Goal: Information Seeking & Learning: Learn about a topic

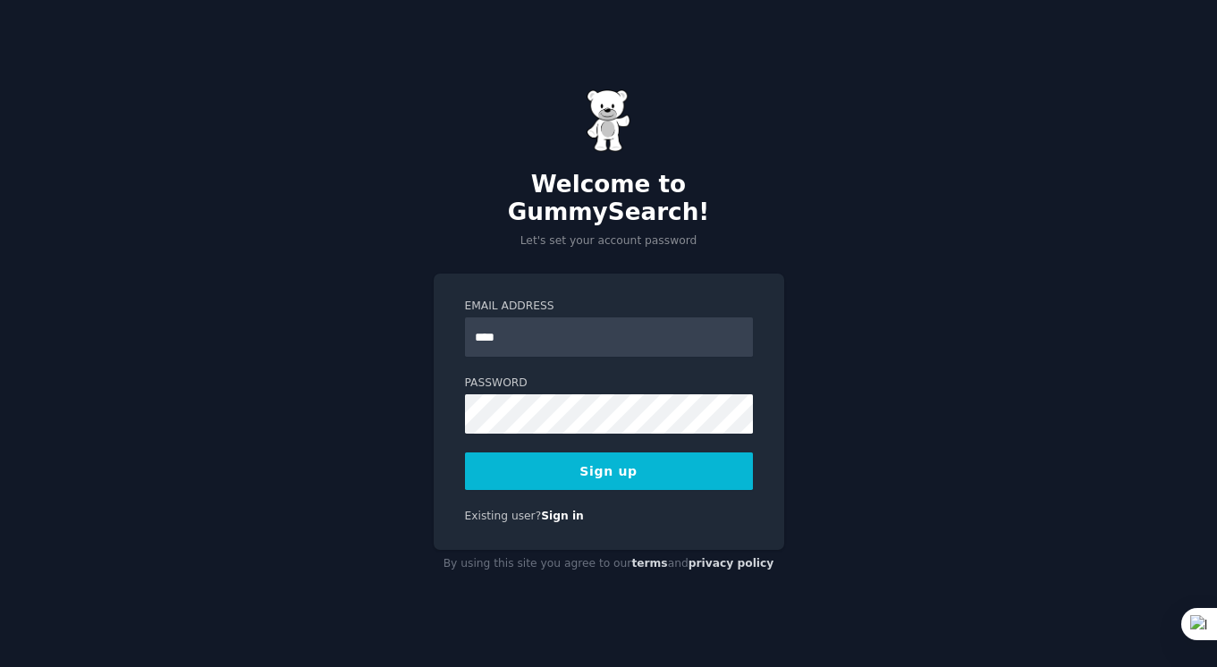
type input "**********"
click at [548, 461] on button "Sign up" at bounding box center [609, 472] width 288 height 38
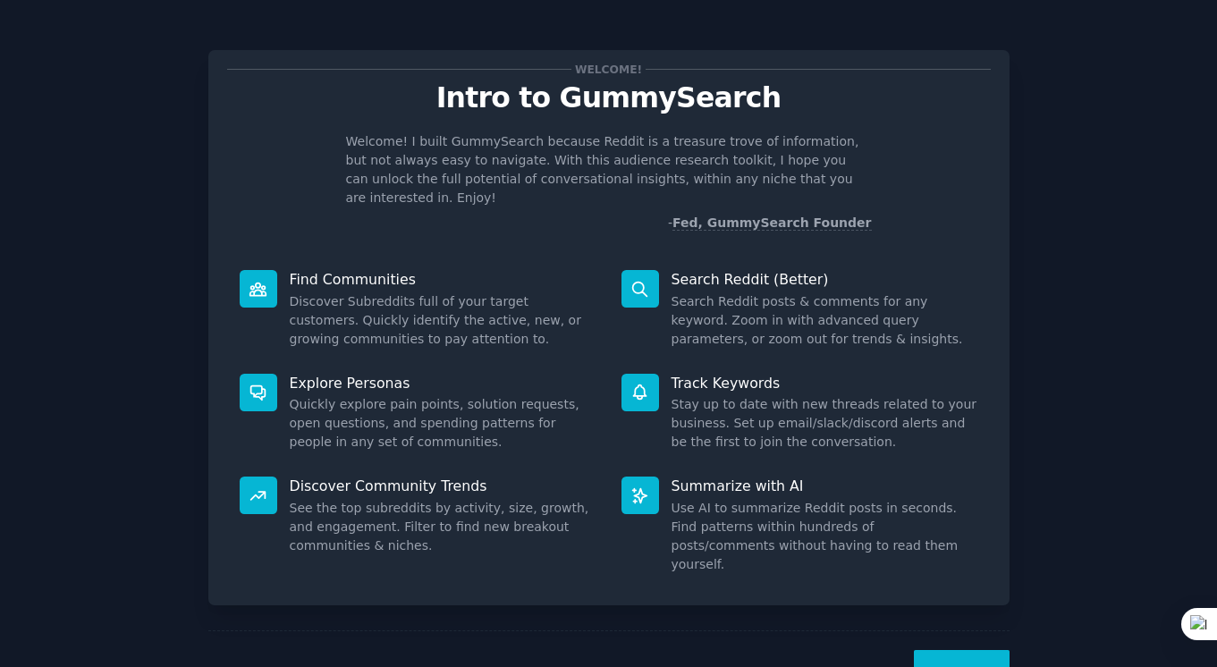
click at [962, 650] on button "Next" at bounding box center [962, 672] width 96 height 44
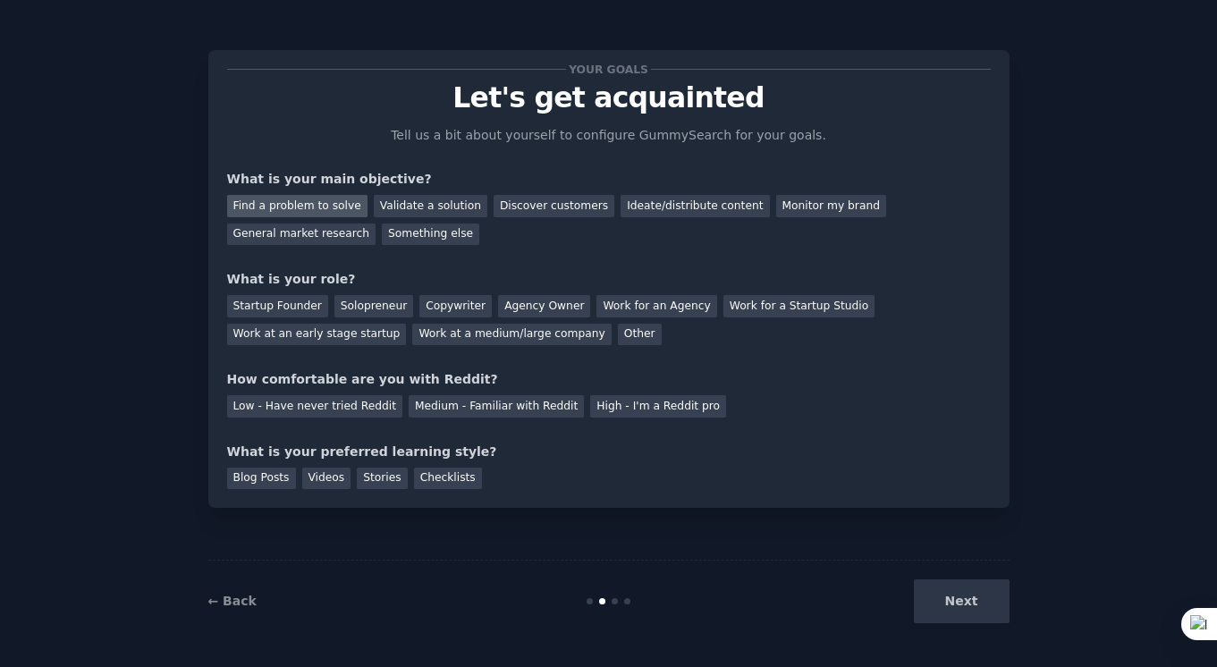
click at [301, 203] on div "Find a problem to solve" at bounding box center [297, 206] width 140 height 22
click at [530, 208] on div "Discover customers" at bounding box center [554, 206] width 121 height 22
click at [333, 210] on div "Find a problem to solve" at bounding box center [297, 206] width 140 height 22
click at [374, 309] on div "Solopreneur" at bounding box center [374, 306] width 79 height 22
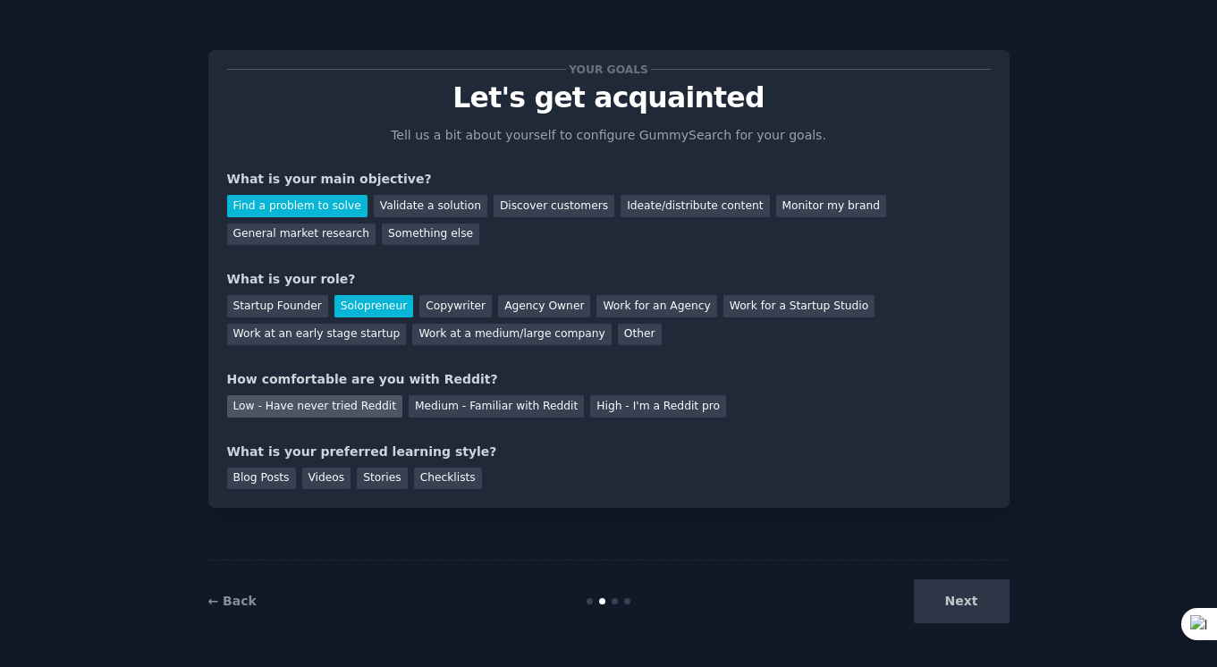
click at [348, 408] on div "Low - Have never tried Reddit" at bounding box center [314, 406] width 175 height 22
click at [388, 487] on div "Stories" at bounding box center [382, 479] width 50 height 22
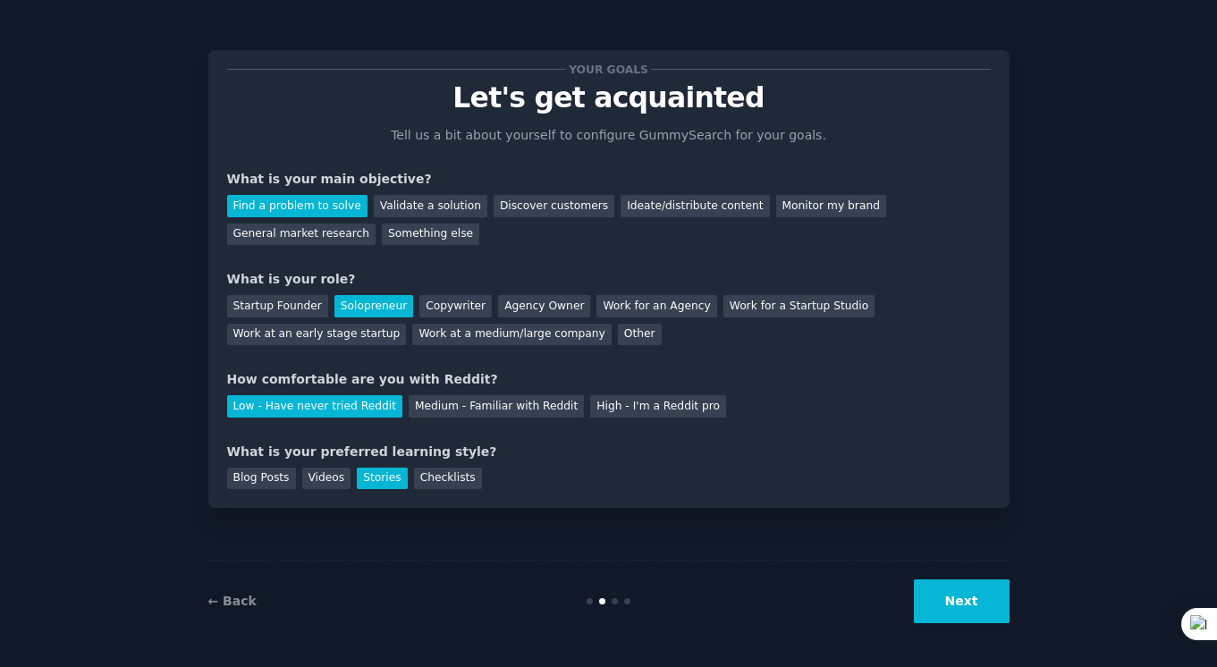
click at [959, 605] on button "Next" at bounding box center [962, 602] width 96 height 44
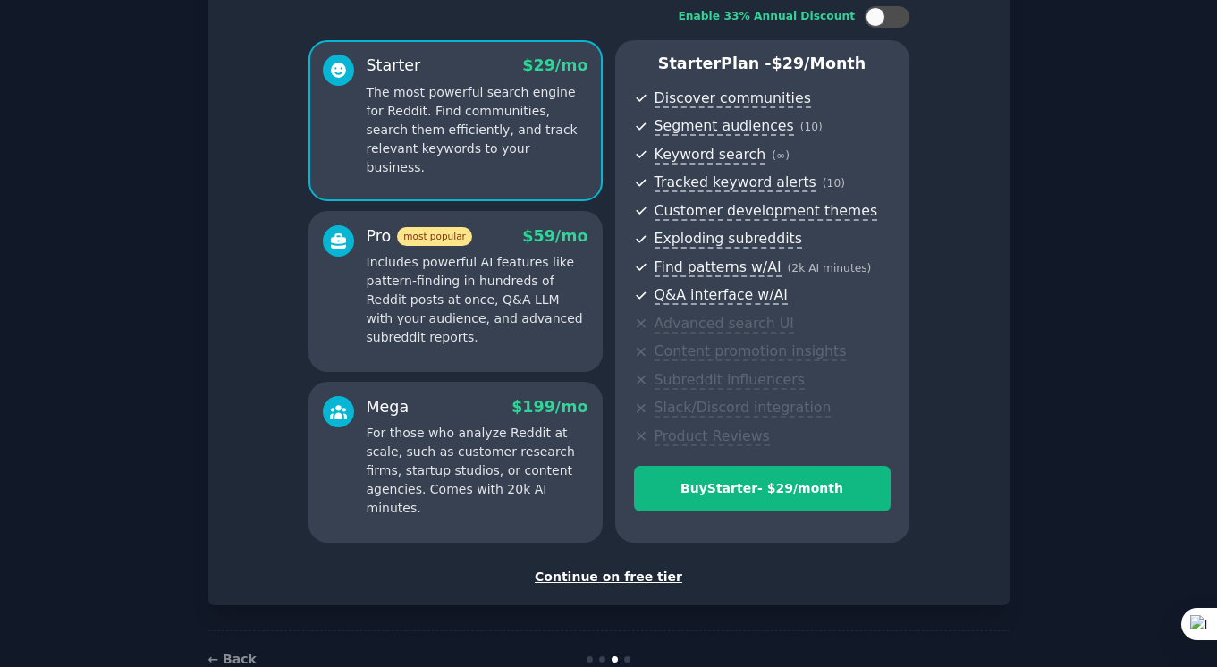
scroll to position [165, 0]
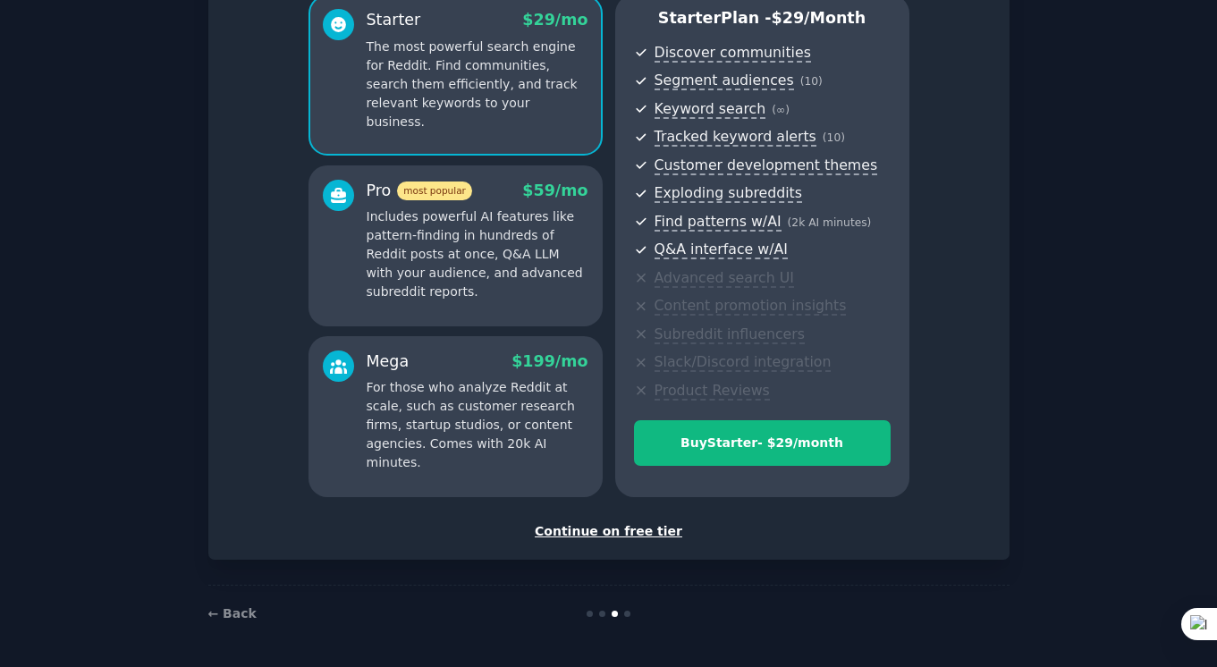
click at [632, 531] on div "Continue on free tier" at bounding box center [609, 531] width 764 height 19
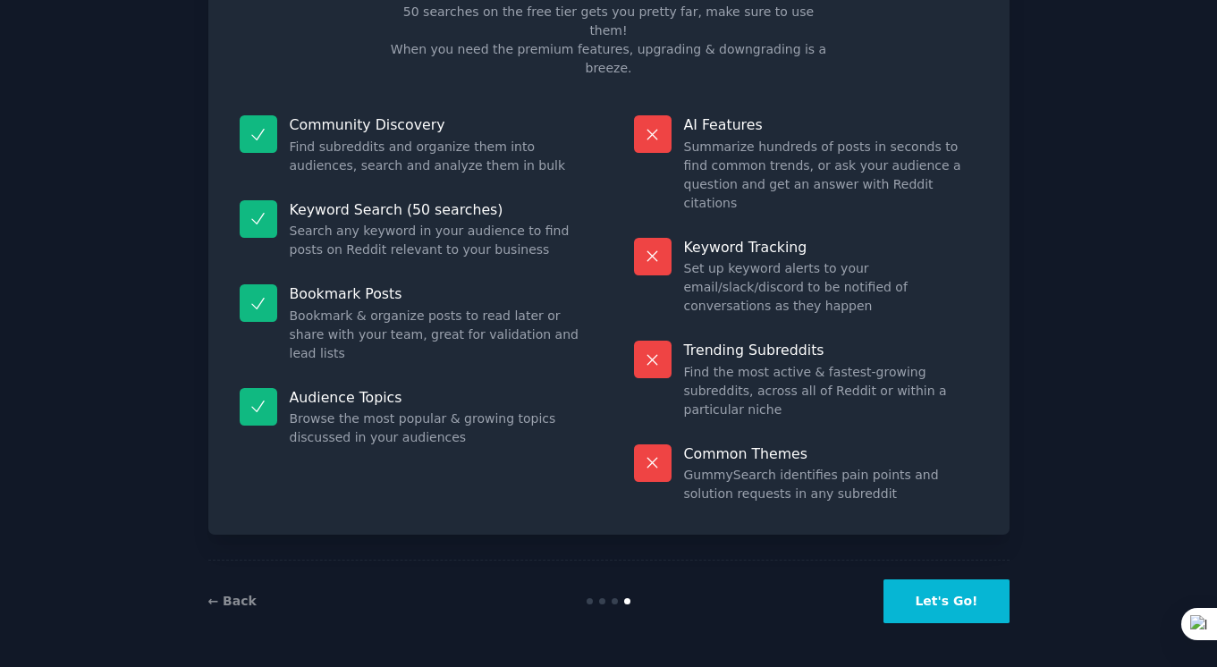
scroll to position [30, 0]
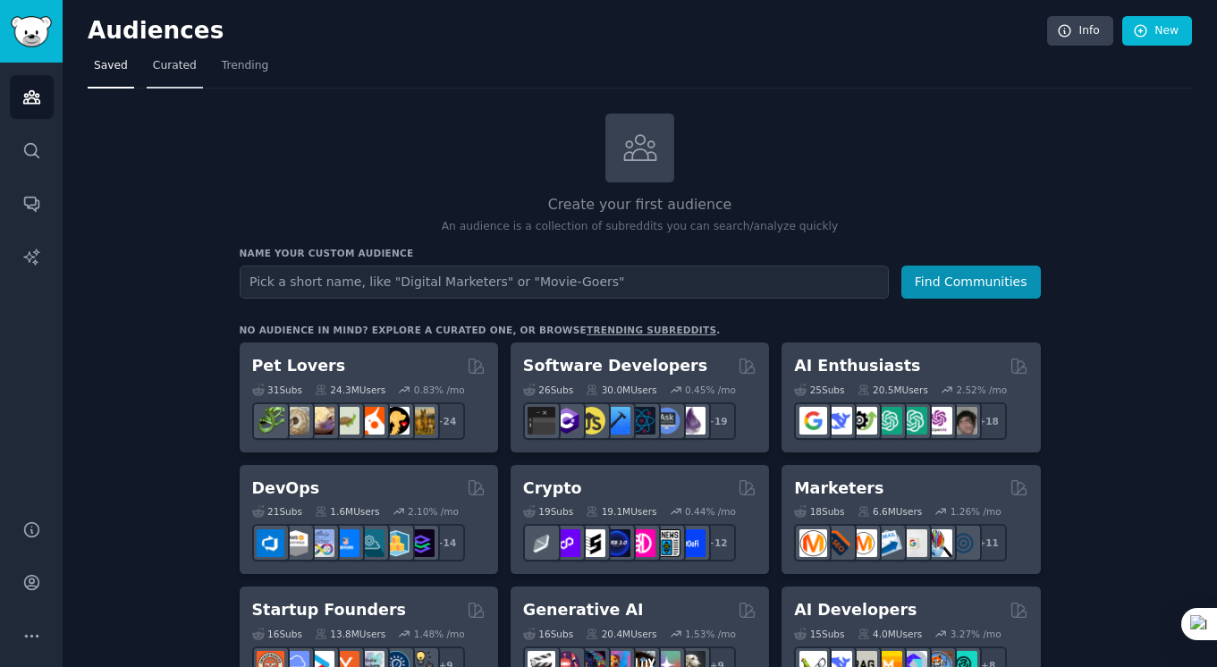
click at [190, 84] on link "Curated" at bounding box center [175, 70] width 56 height 37
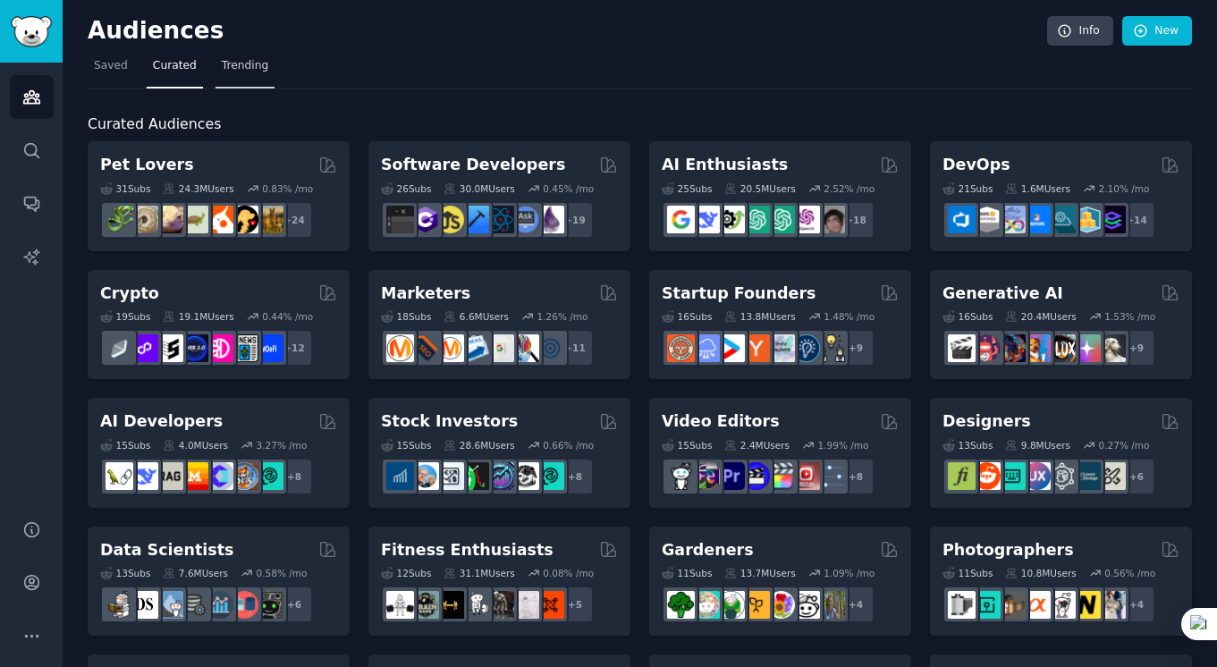
click at [222, 72] on span "Trending" at bounding box center [245, 66] width 47 height 16
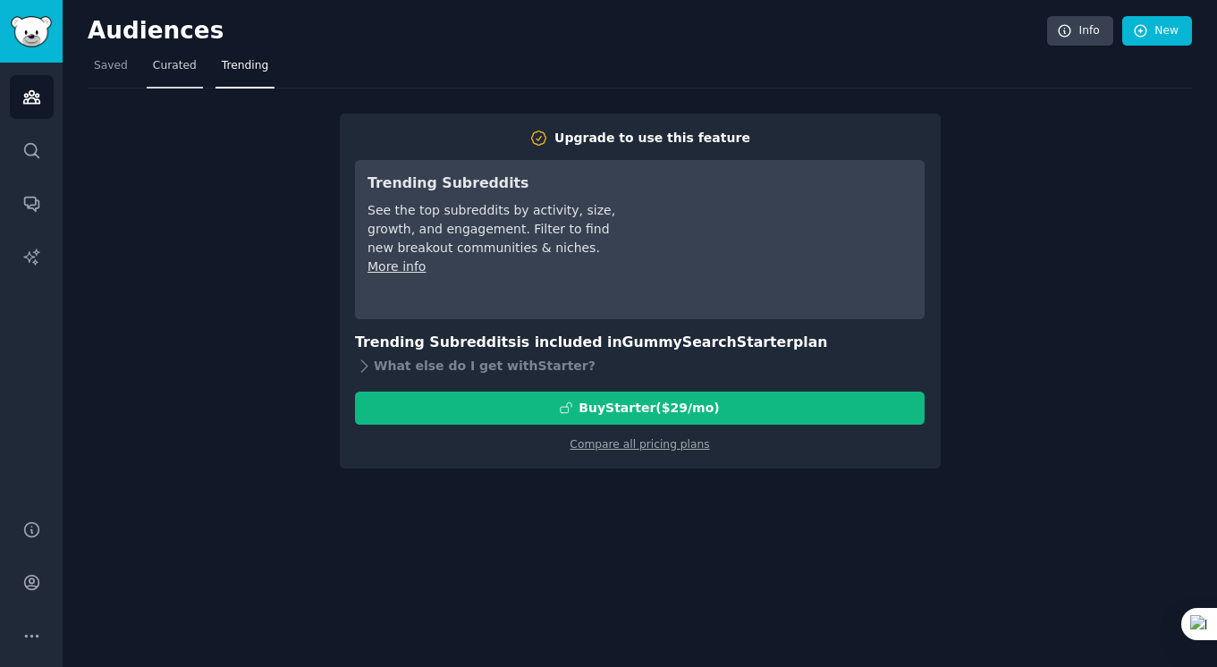
click at [174, 63] on span "Curated" at bounding box center [175, 66] width 44 height 16
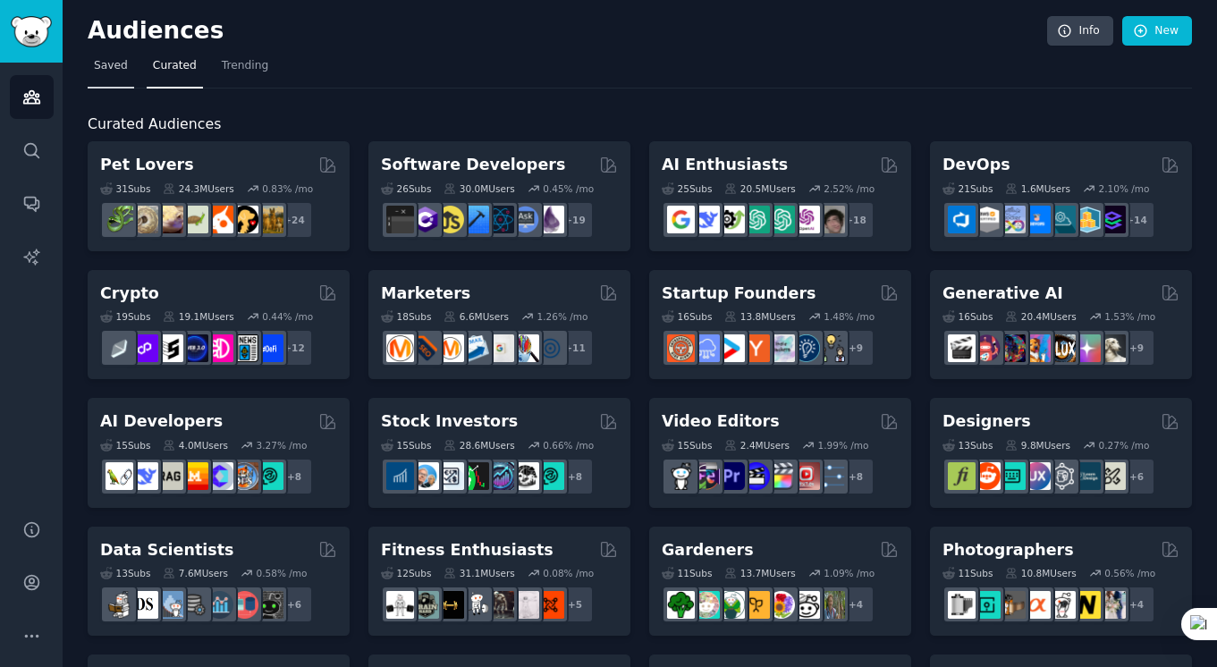
click at [120, 67] on span "Saved" at bounding box center [111, 66] width 34 height 16
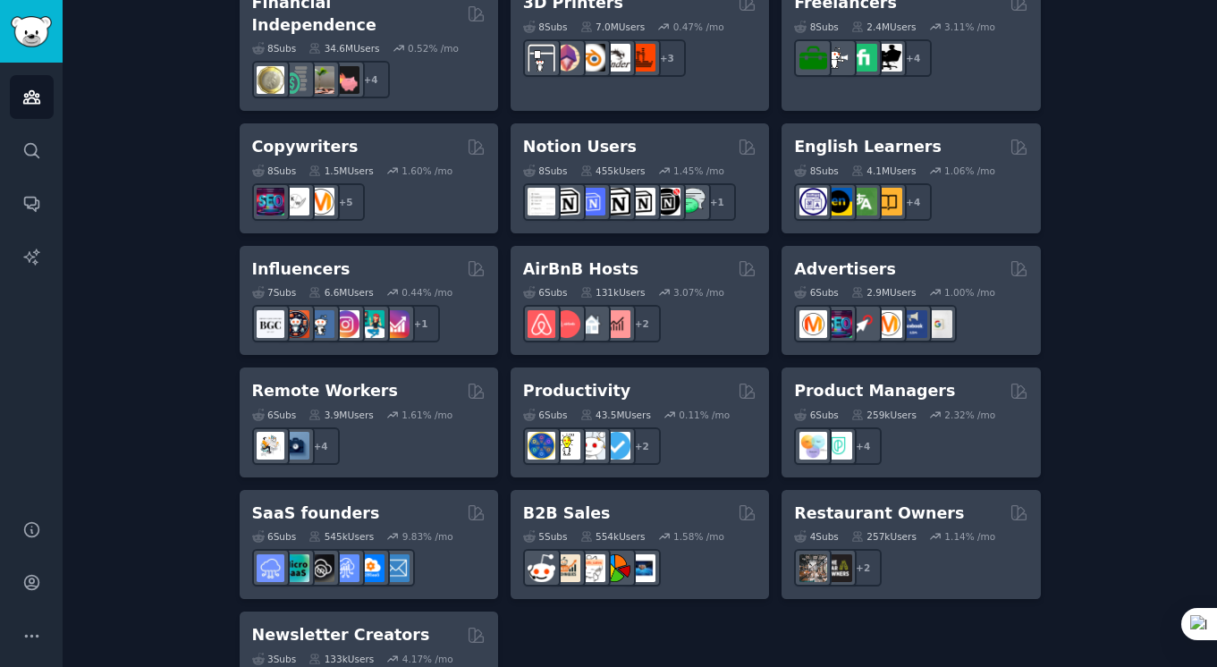
scroll to position [1396, 0]
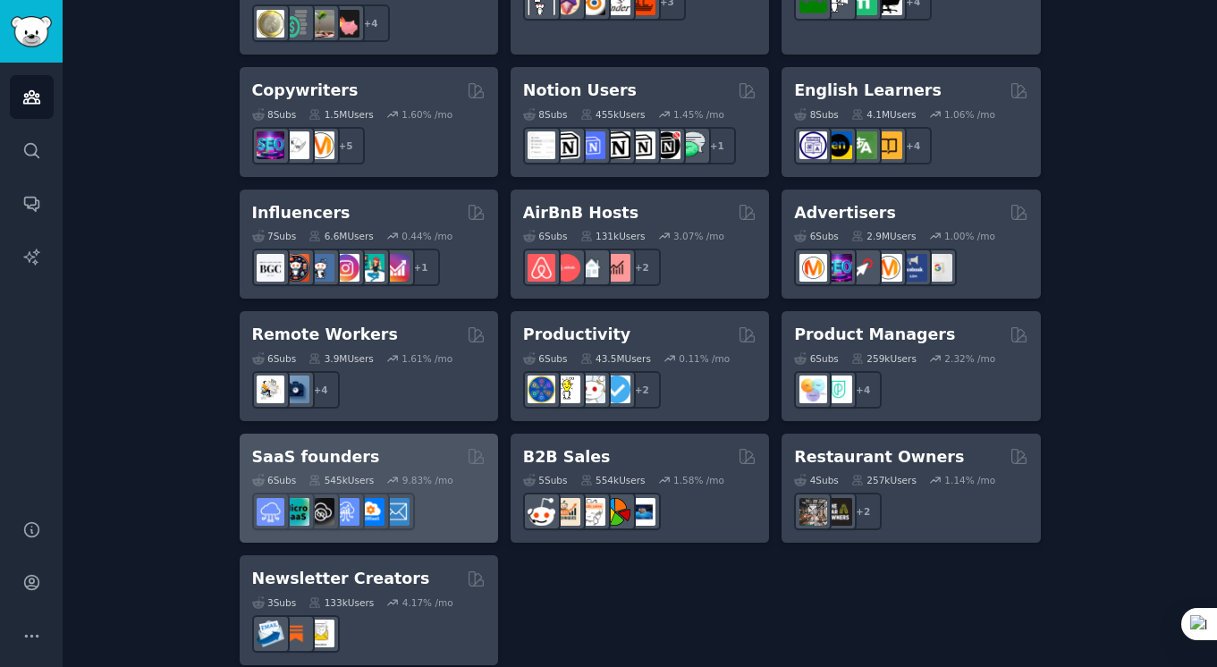
click at [460, 474] on div "6 Sub s 545k Users 9.83 % /mo" at bounding box center [368, 480] width 233 height 13
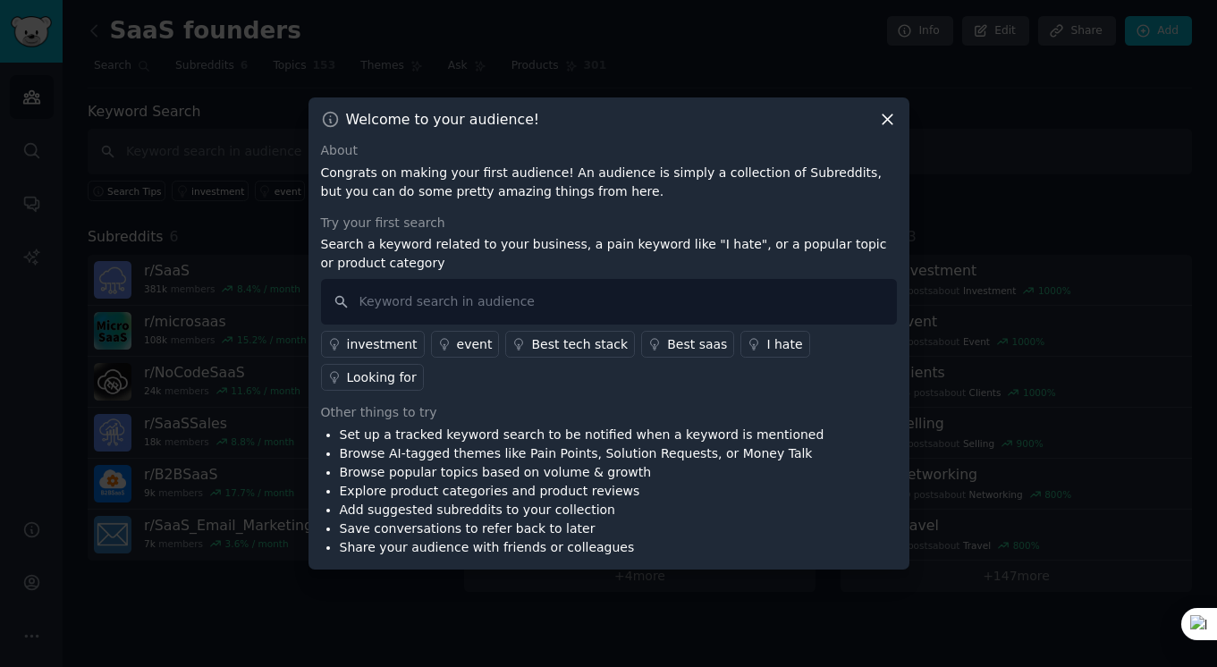
click at [886, 129] on icon at bounding box center [887, 119] width 19 height 19
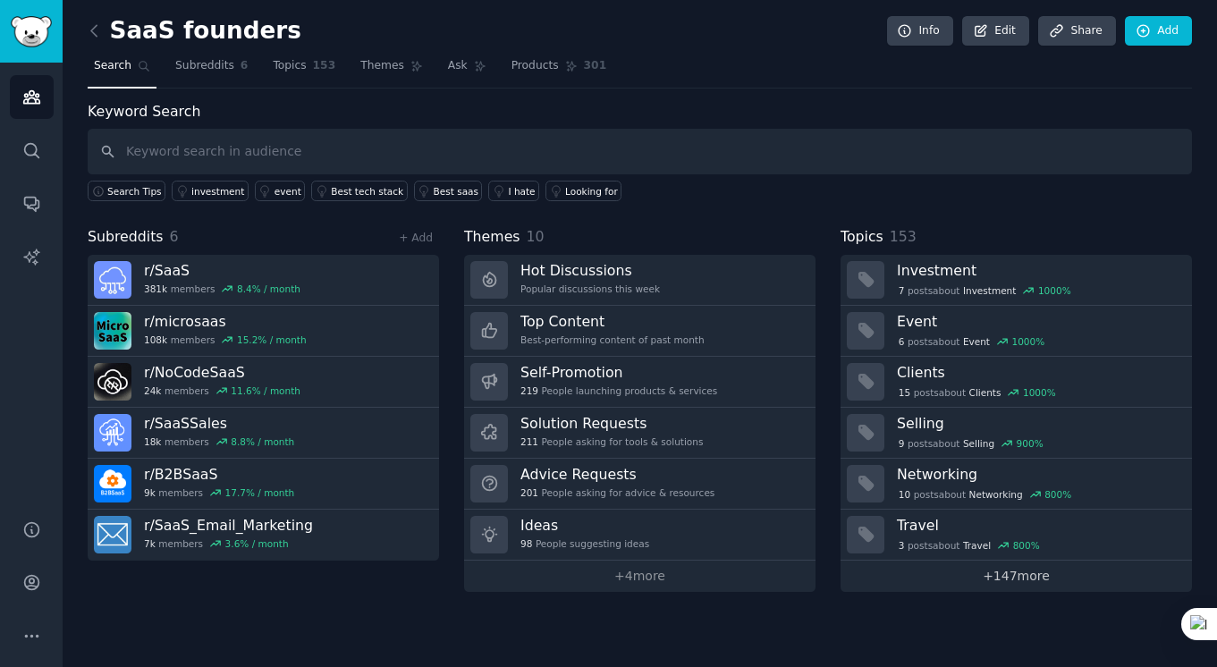
click at [946, 565] on link "+ 147 more" at bounding box center [1017, 576] width 352 height 31
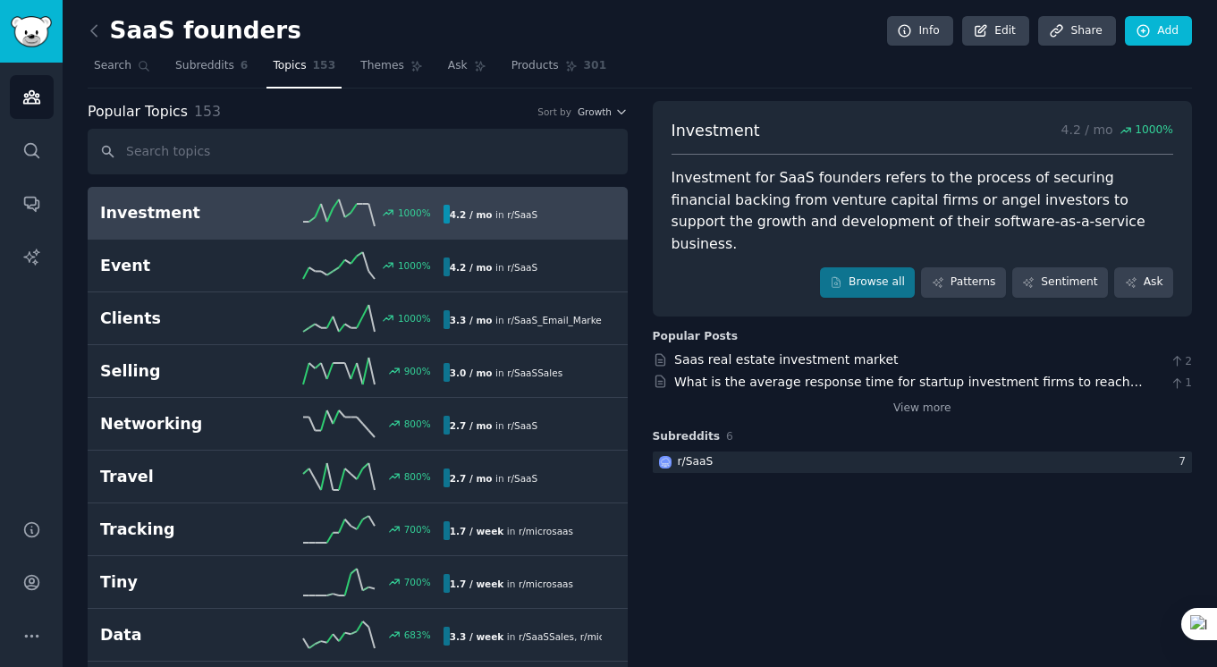
click at [539, 225] on div "Investment 1000 % 4.2 / mo in r/ SaaS" at bounding box center [357, 212] width 515 height 27
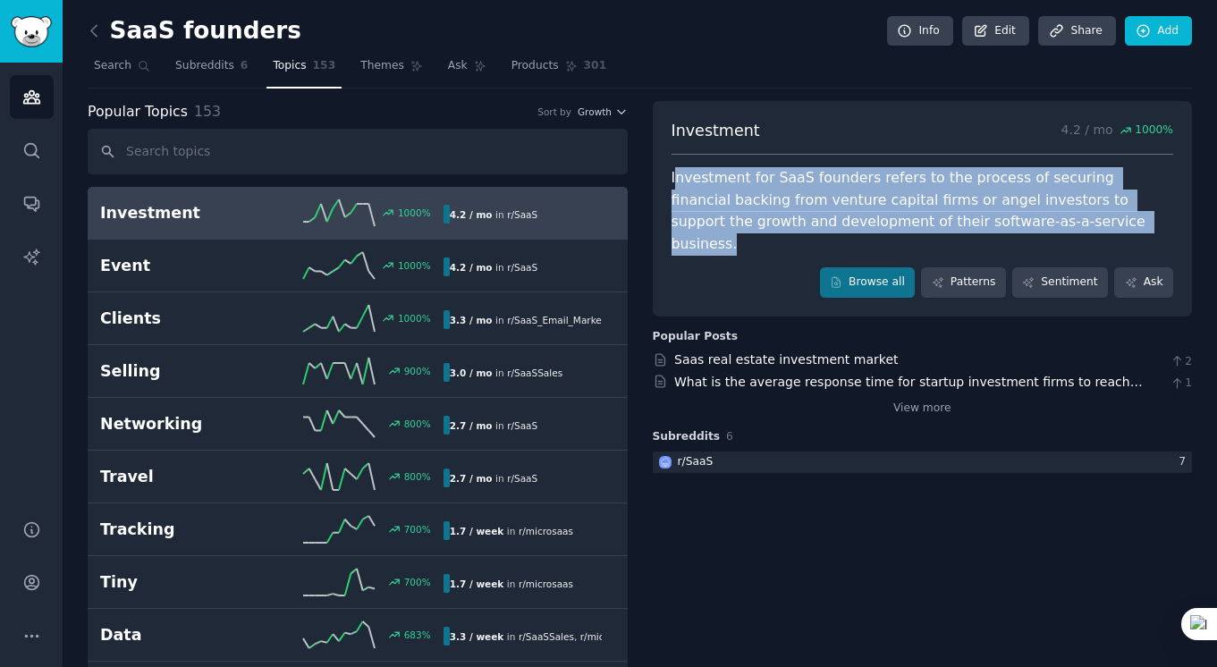
drag, startPoint x: 671, startPoint y: 182, endPoint x: 1042, endPoint y: 217, distance: 373.0
click at [1042, 217] on div "Investment for SaaS founders refers to the process of securing financial backin…" at bounding box center [923, 211] width 503 height 88
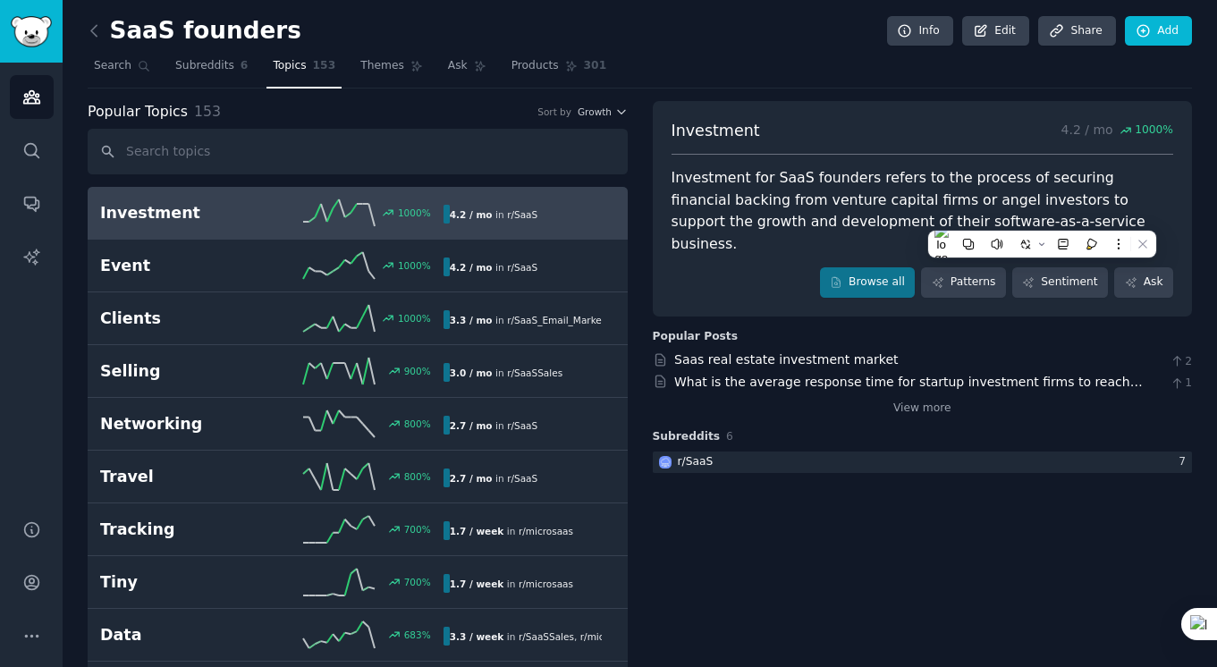
click at [794, 267] on div "Browse all Patterns Sentiment Ask" at bounding box center [923, 282] width 503 height 30
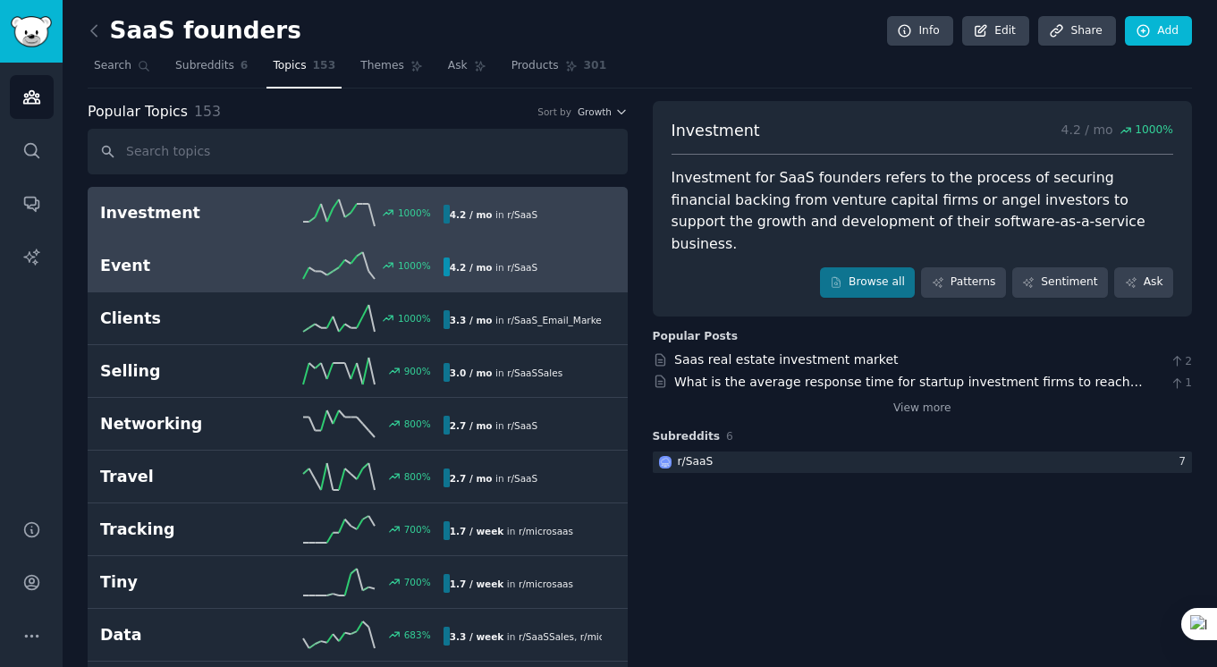
click at [547, 256] on div "Event 1000 % 4.2 / mo in r/ SaaS" at bounding box center [357, 265] width 515 height 27
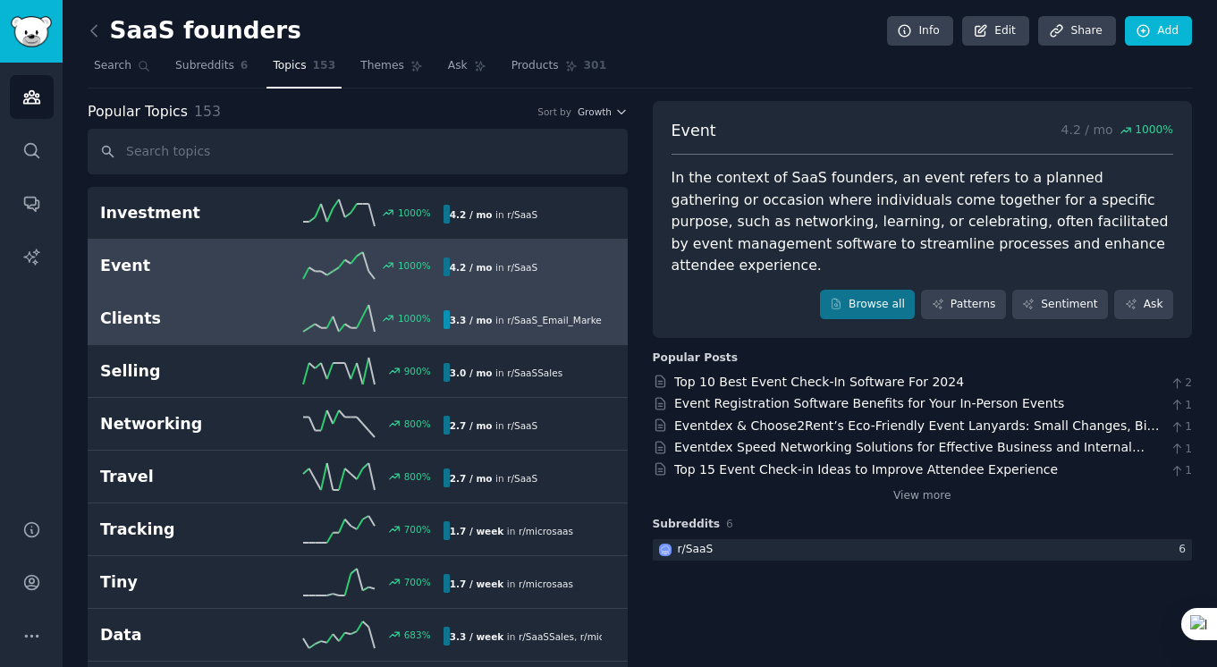
click at [403, 325] on div "1000 %" at bounding box center [358, 318] width 172 height 27
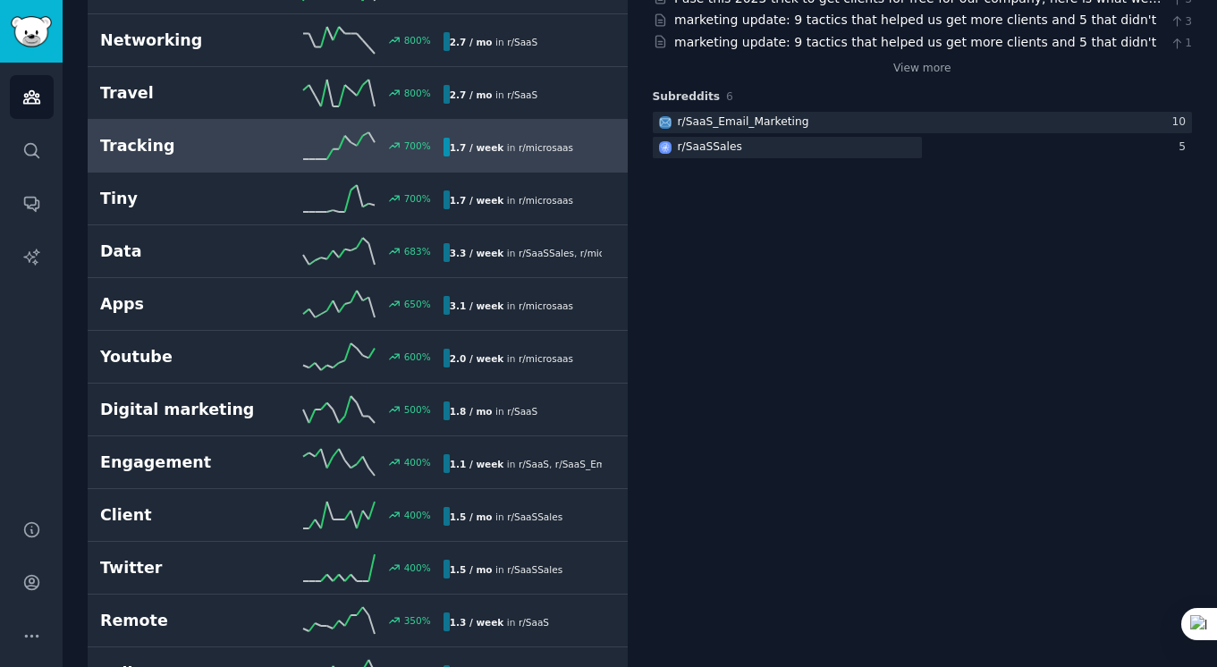
scroll to position [400, 0]
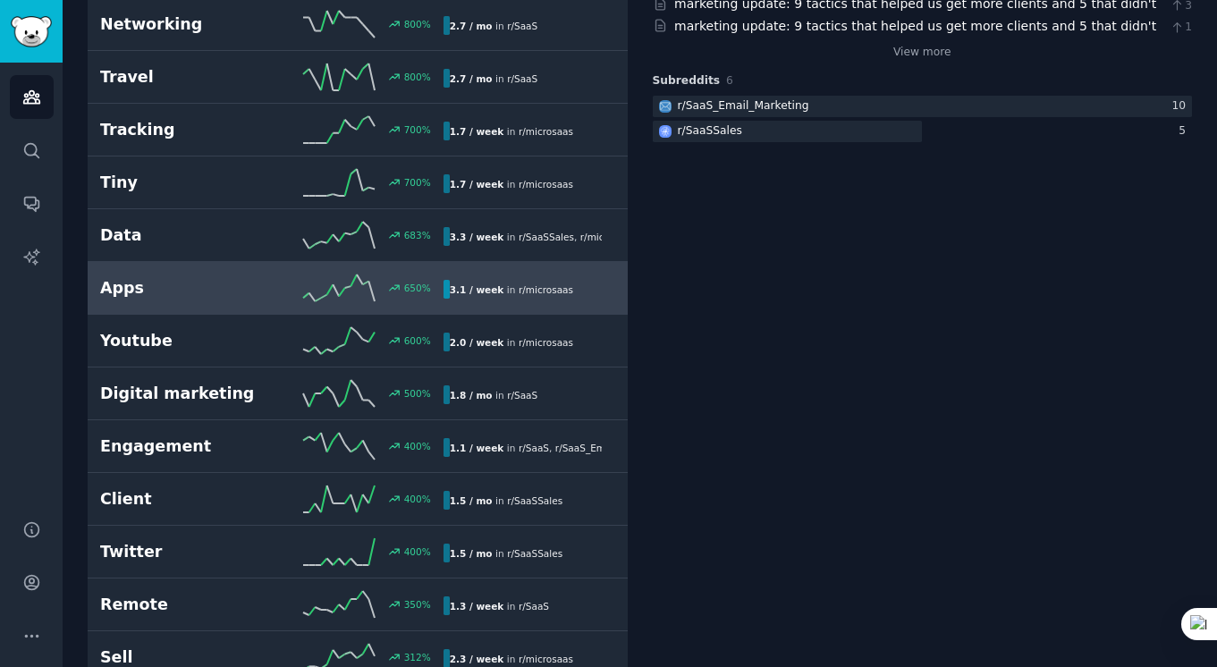
click at [576, 310] on link "Apps 650 % 3.1 / week in r/ microsaas" at bounding box center [358, 288] width 540 height 53
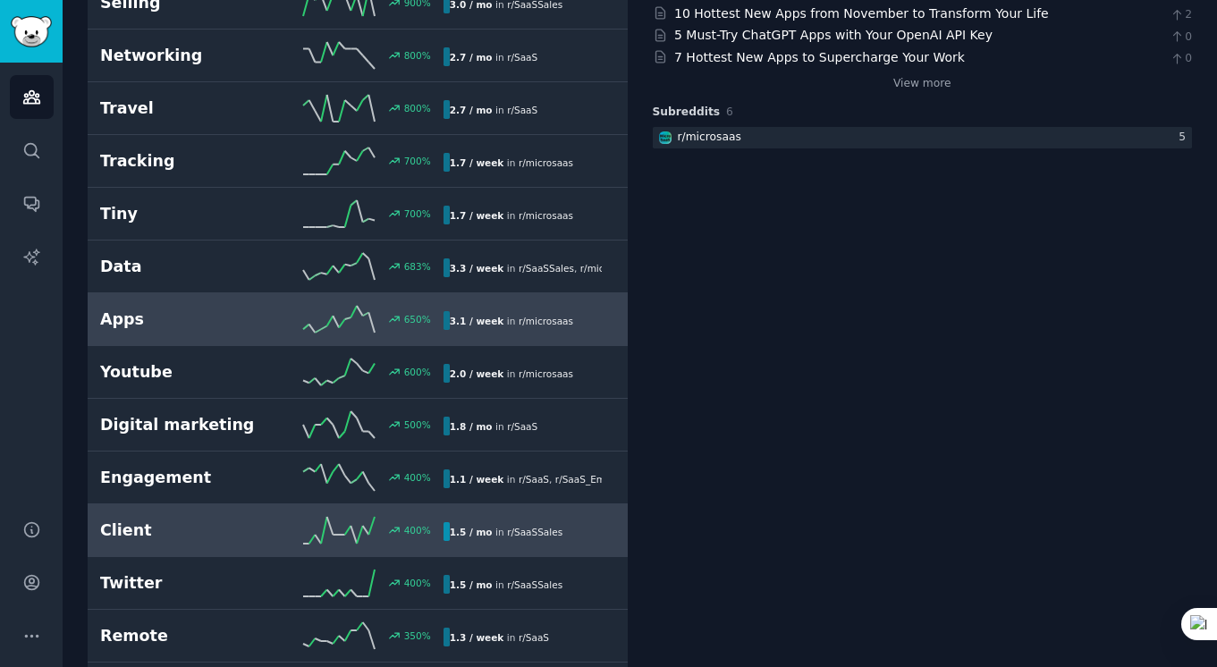
scroll to position [372, 0]
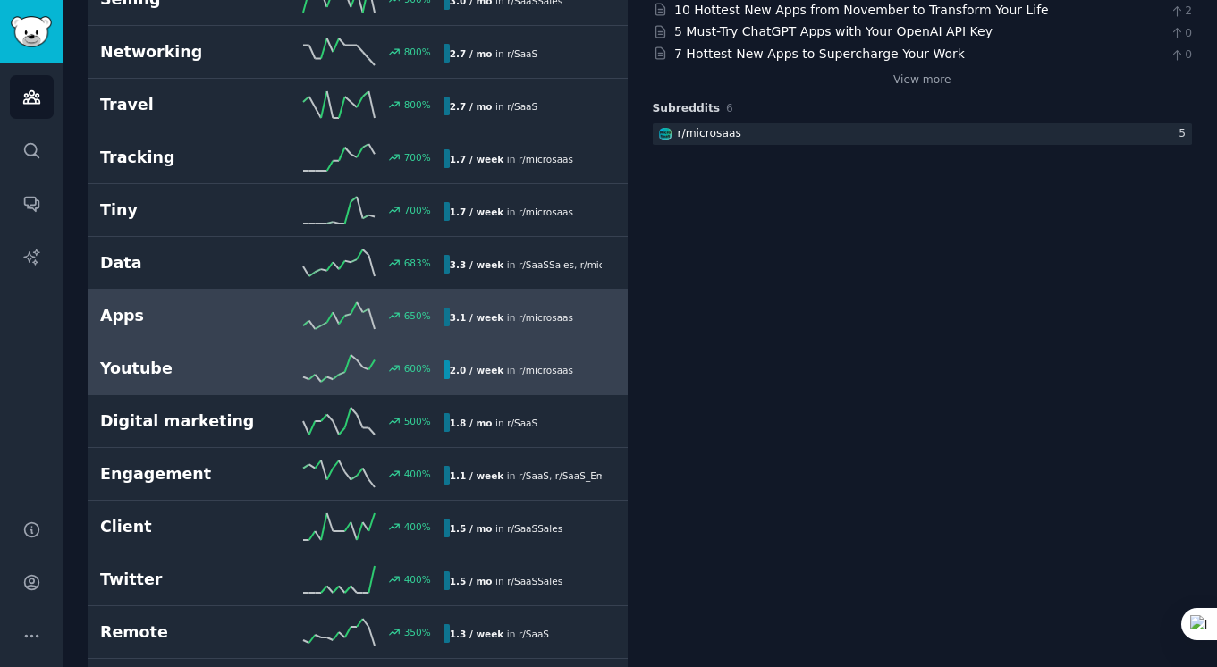
click at [510, 390] on link "Youtube 600 % 2.0 / week in r/ microsaas" at bounding box center [358, 369] width 540 height 53
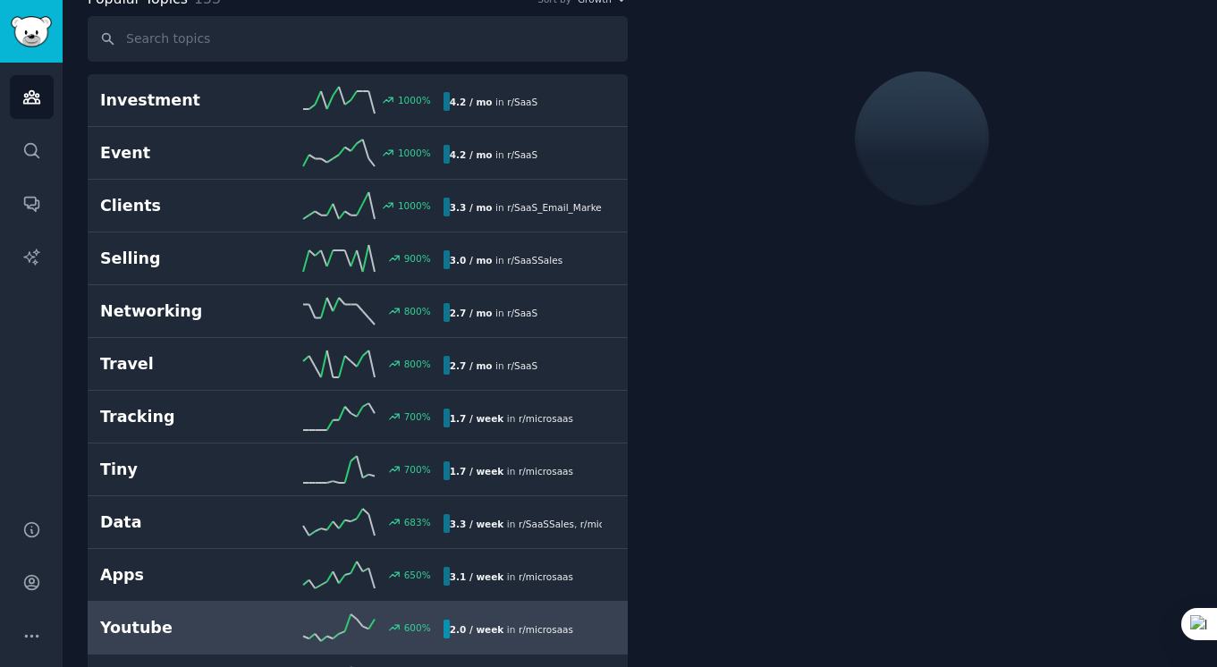
scroll to position [100, 0]
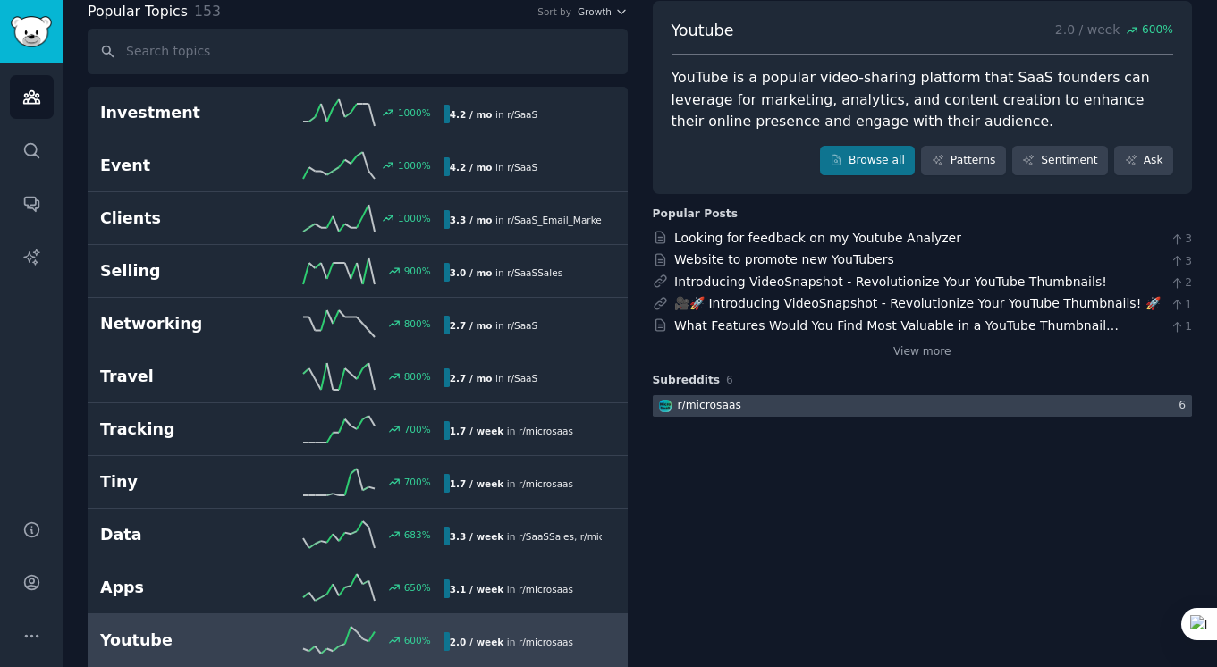
click at [748, 411] on div at bounding box center [923, 406] width 540 height 22
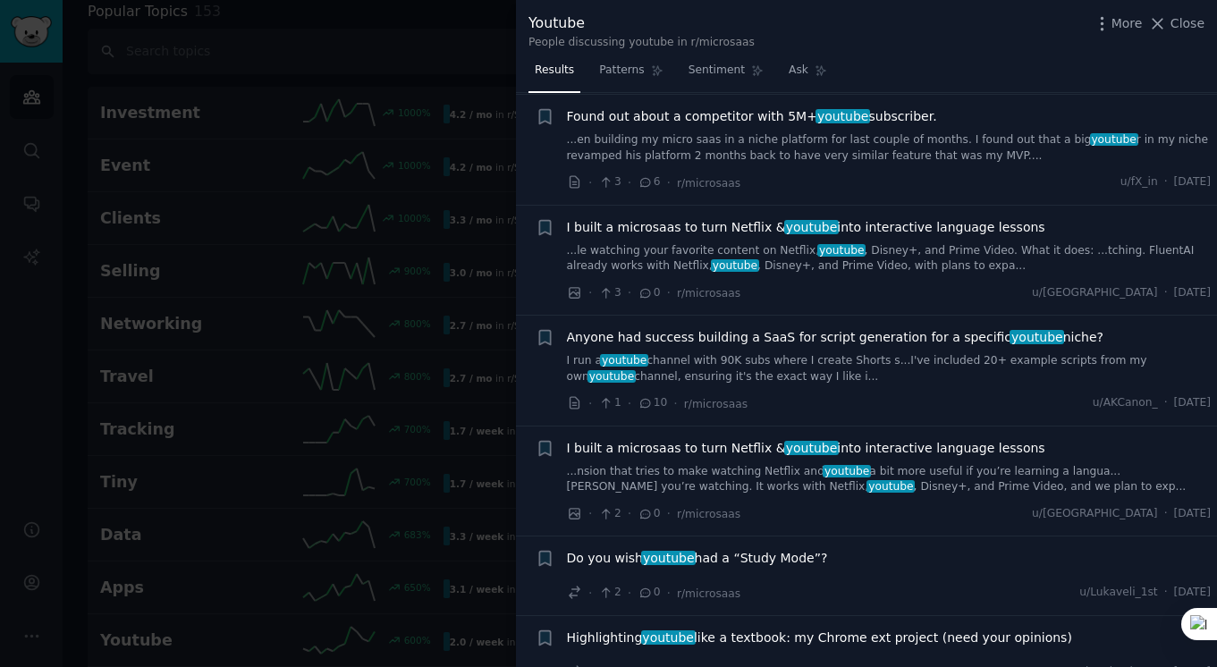
scroll to position [427, 0]
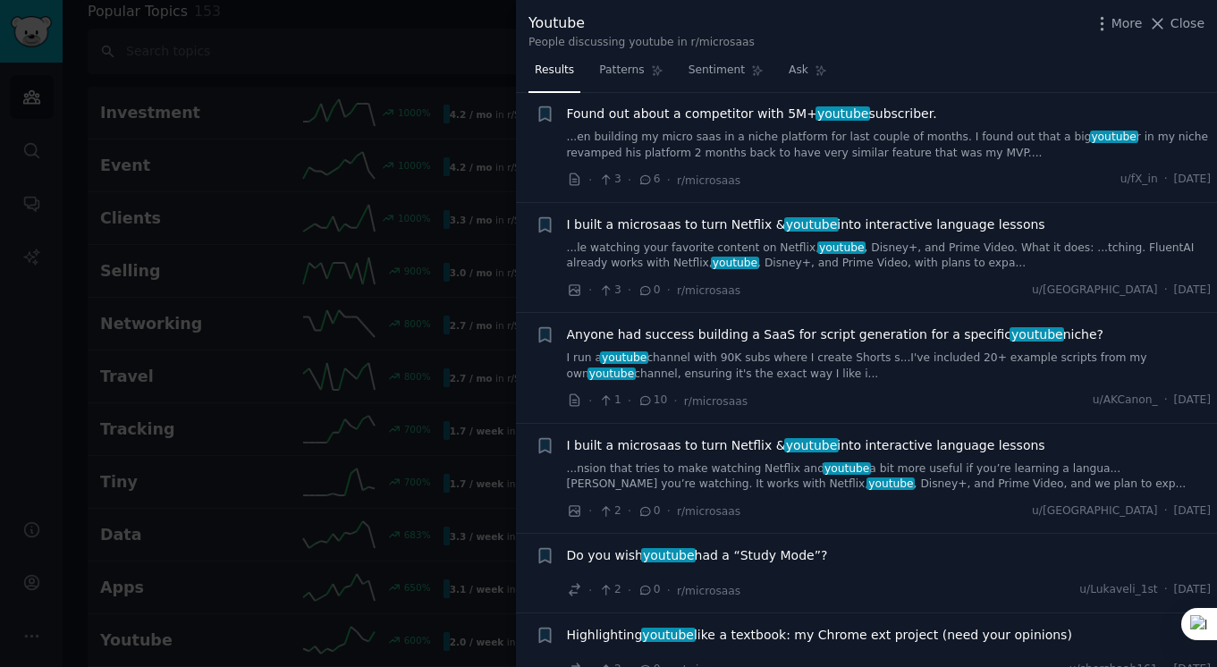
click at [785, 448] on span "youtube" at bounding box center [812, 445] width 55 height 14
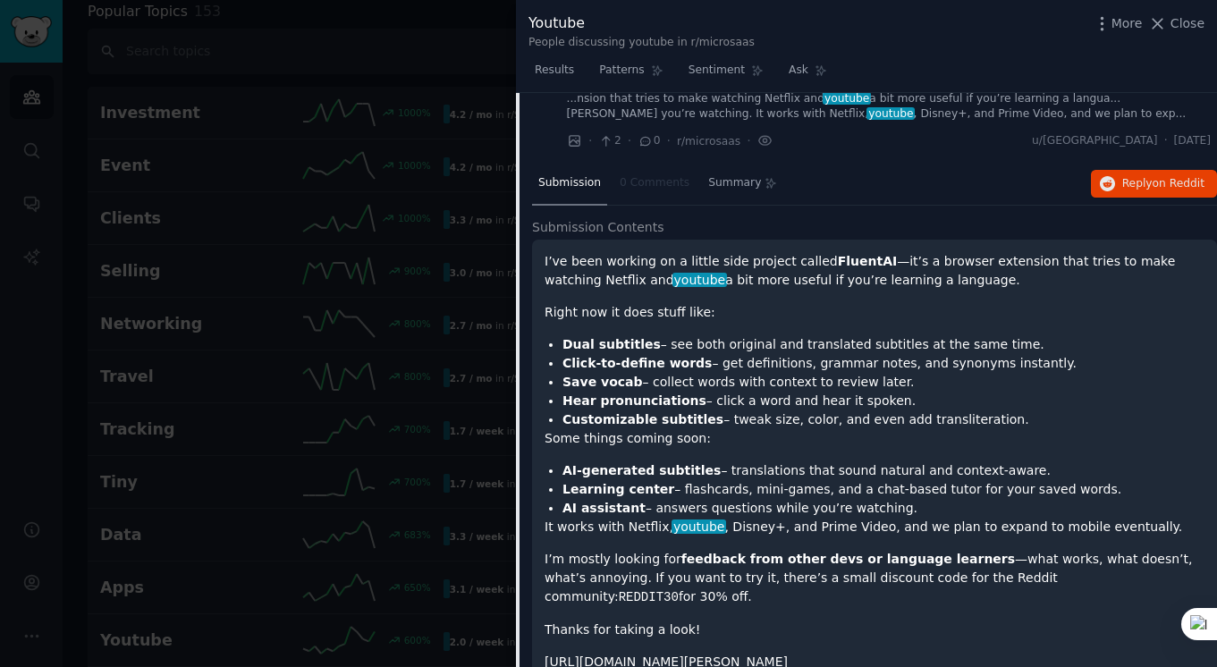
scroll to position [798, 0]
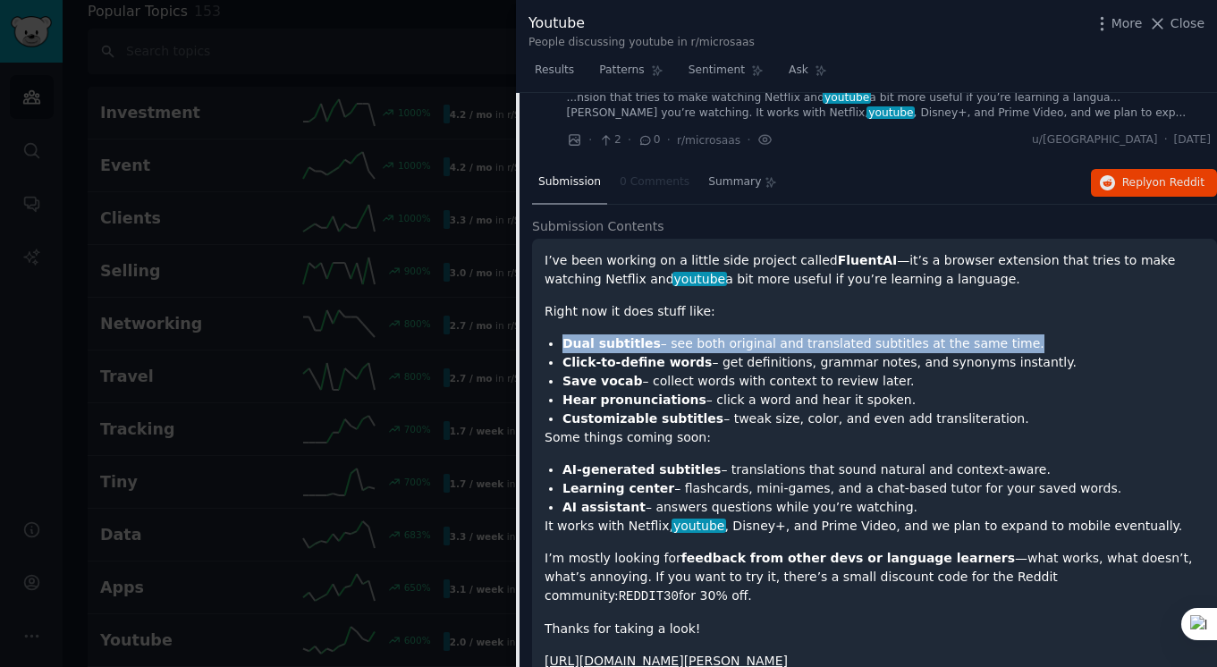
drag, startPoint x: 564, startPoint y: 340, endPoint x: 995, endPoint y: 337, distance: 430.3
click at [995, 337] on li "Dual subtitles – see both original and translated subtitles at the same time." at bounding box center [884, 344] width 642 height 19
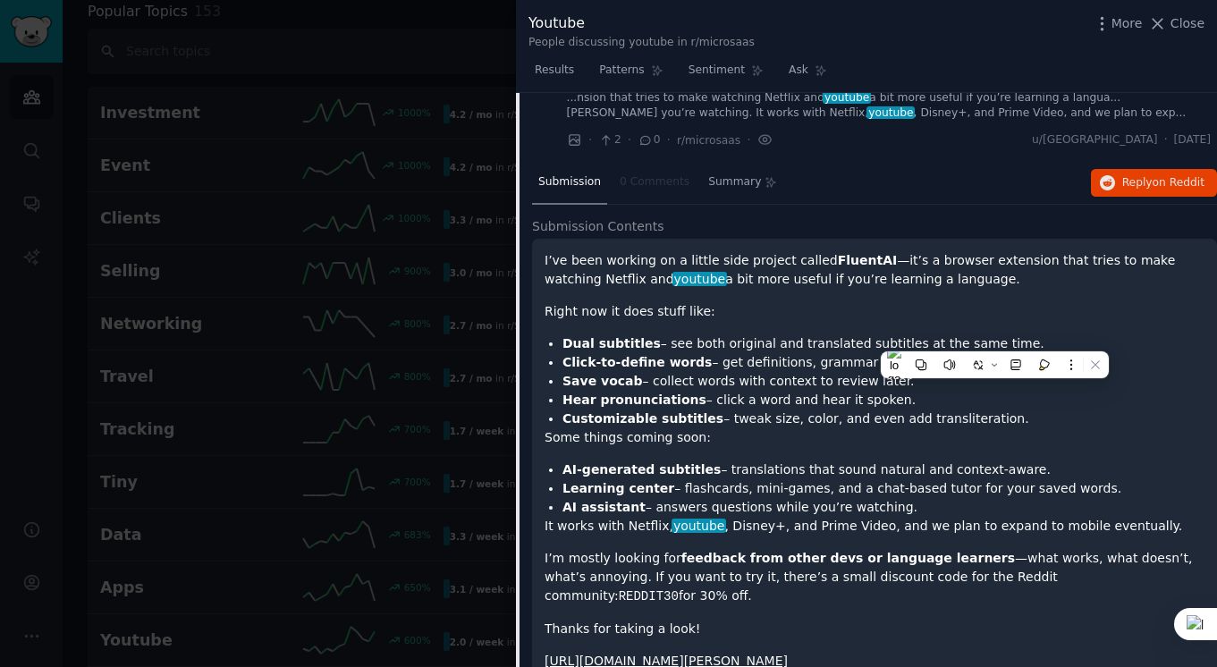
click at [562, 369] on ul "Dual subtitles – see both original and translated subtitles at the same time. C…" at bounding box center [875, 382] width 660 height 94
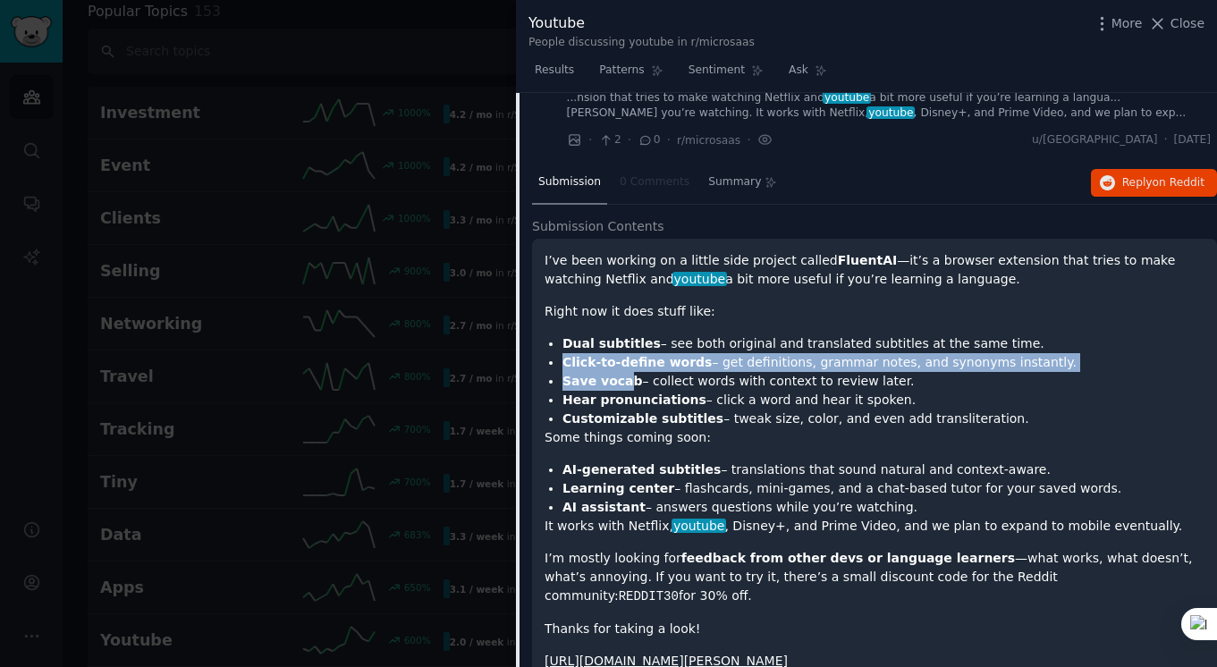
drag, startPoint x: 562, startPoint y: 360, endPoint x: 628, endPoint y: 375, distance: 67.9
click at [628, 375] on ul "Dual subtitles – see both original and translated subtitles at the same time. C…" at bounding box center [875, 382] width 660 height 94
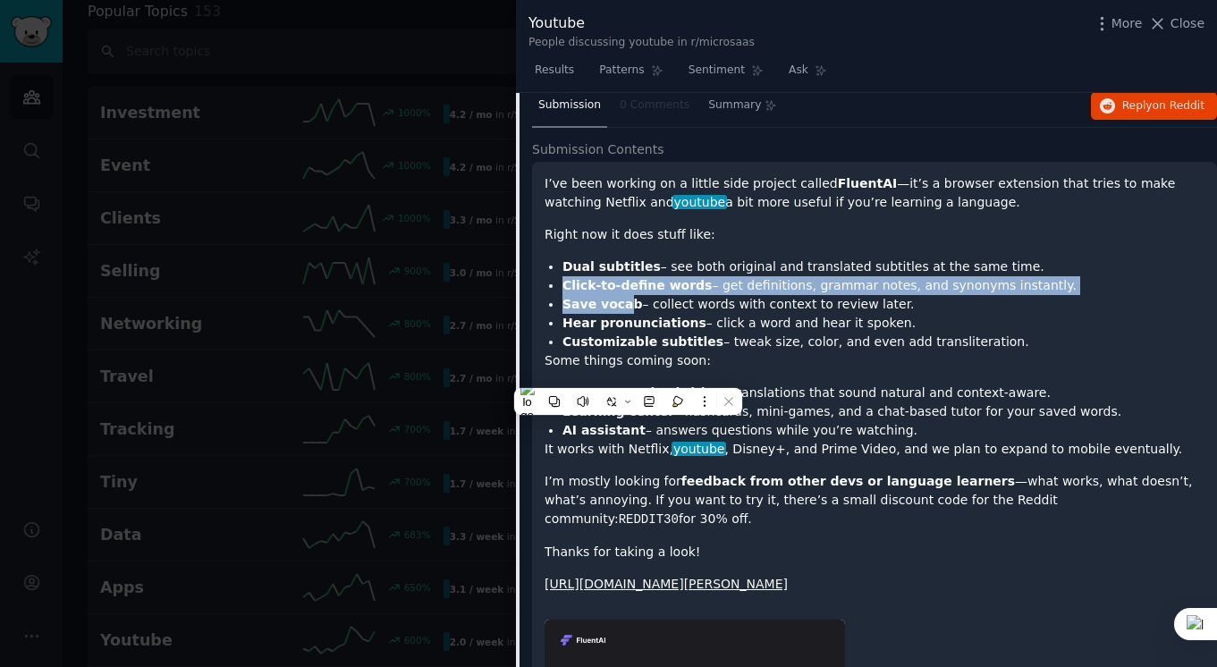
scroll to position [884, 0]
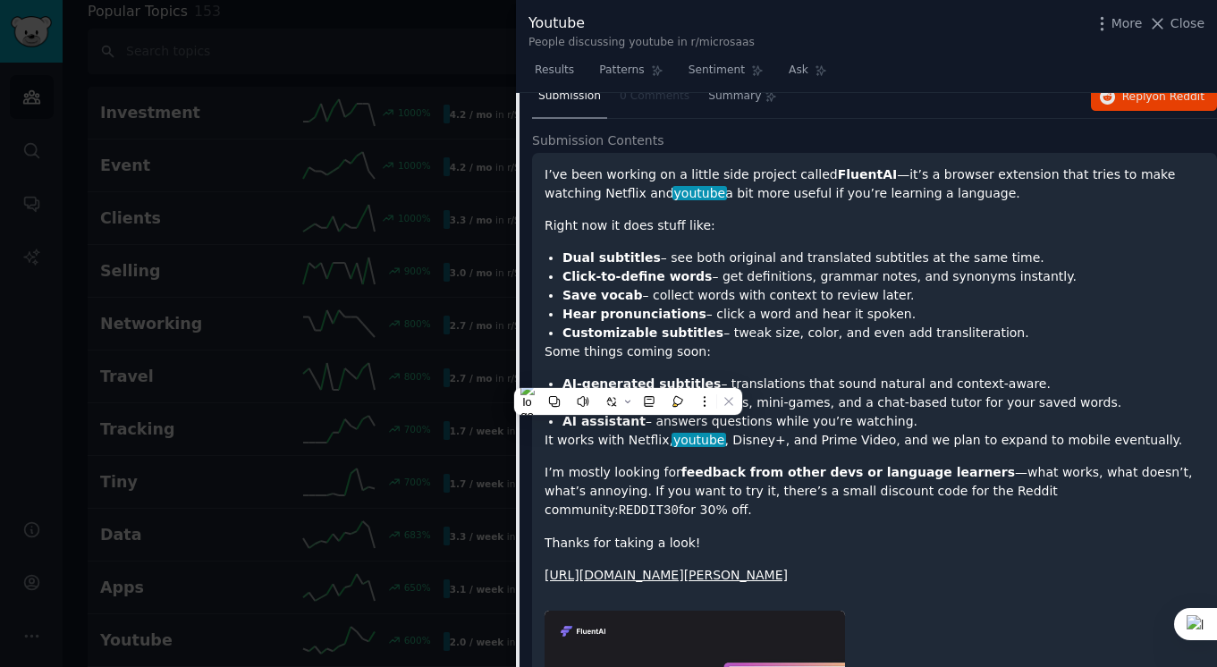
click at [614, 352] on p "Some things coming soon:" at bounding box center [875, 352] width 660 height 19
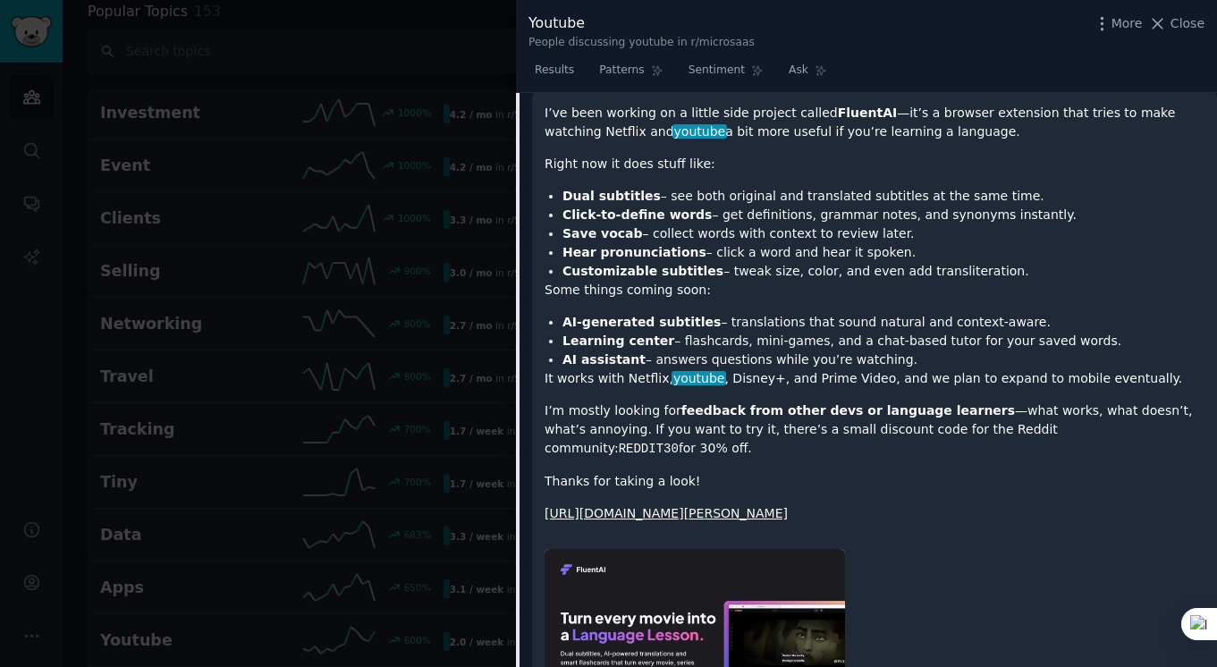
scroll to position [957, 0]
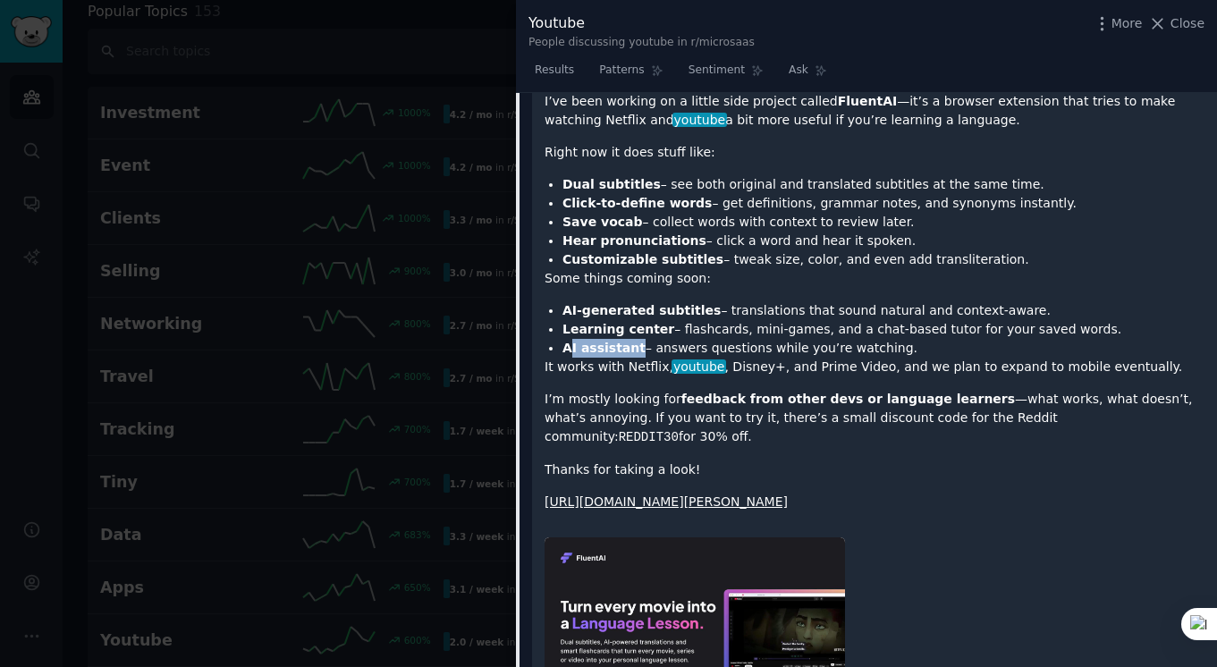
drag, startPoint x: 570, startPoint y: 349, endPoint x: 633, endPoint y: 348, distance: 63.5
click at [633, 348] on strong "AI assistant" at bounding box center [604, 348] width 83 height 14
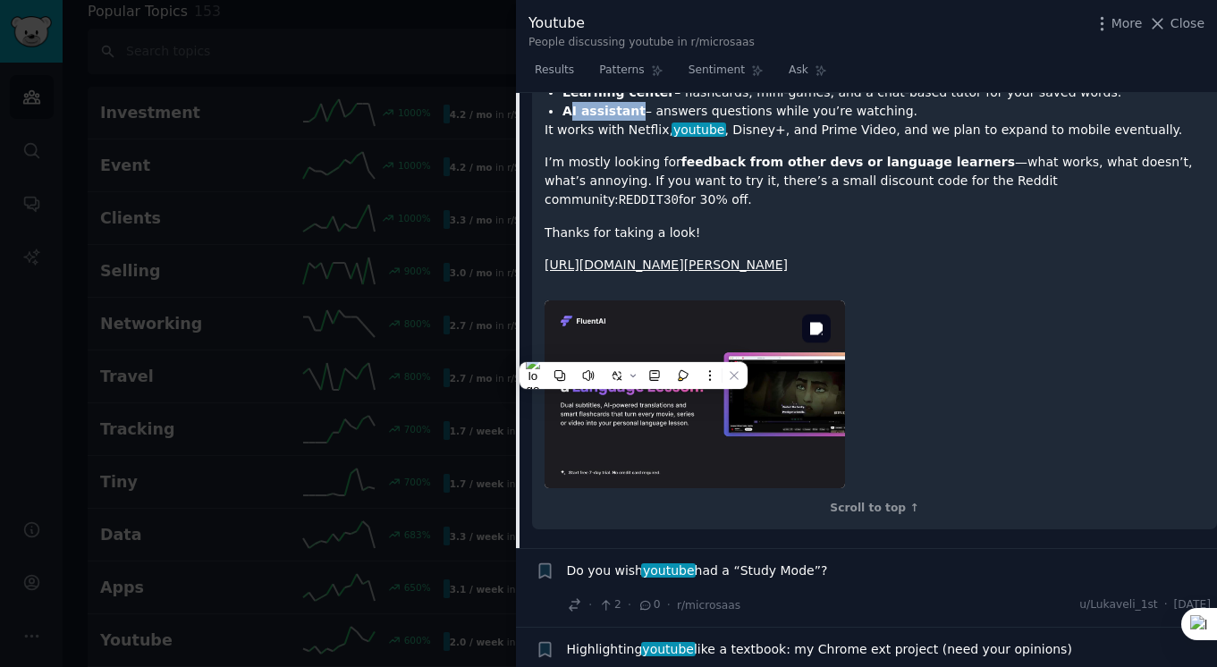
scroll to position [1198, 0]
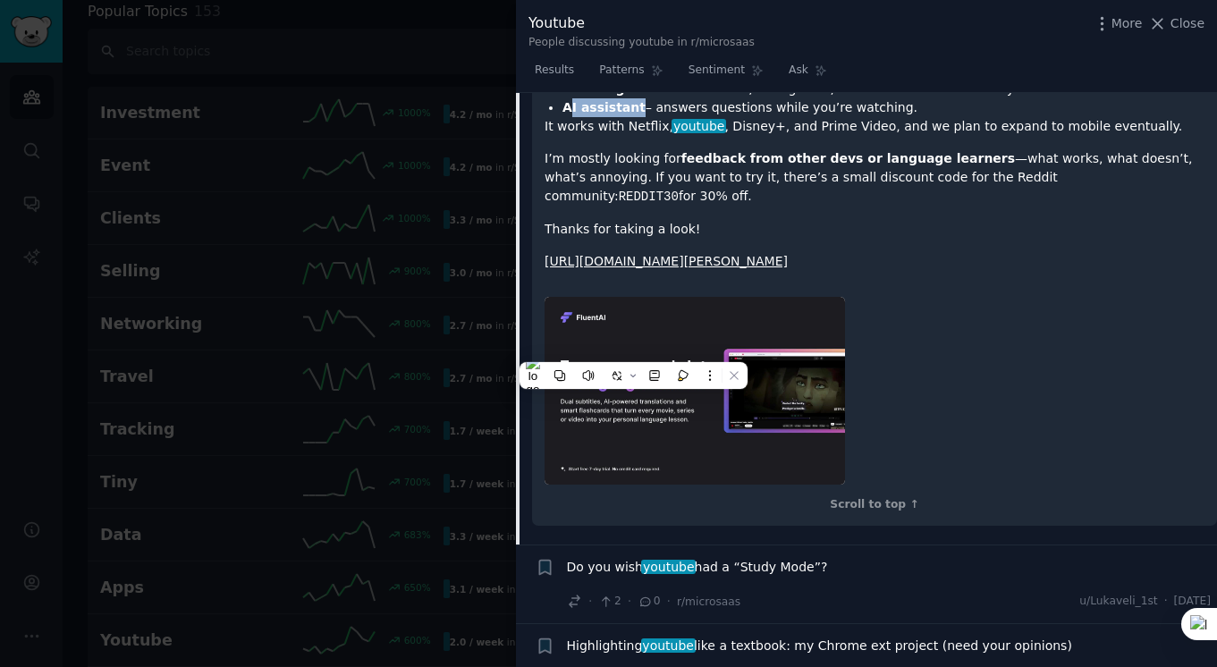
click at [618, 254] on link "[URL][DOMAIN_NAME][PERSON_NAME]" at bounding box center [666, 261] width 243 height 14
click at [685, 258] on link "[URL][DOMAIN_NAME][PERSON_NAME]" at bounding box center [666, 261] width 243 height 14
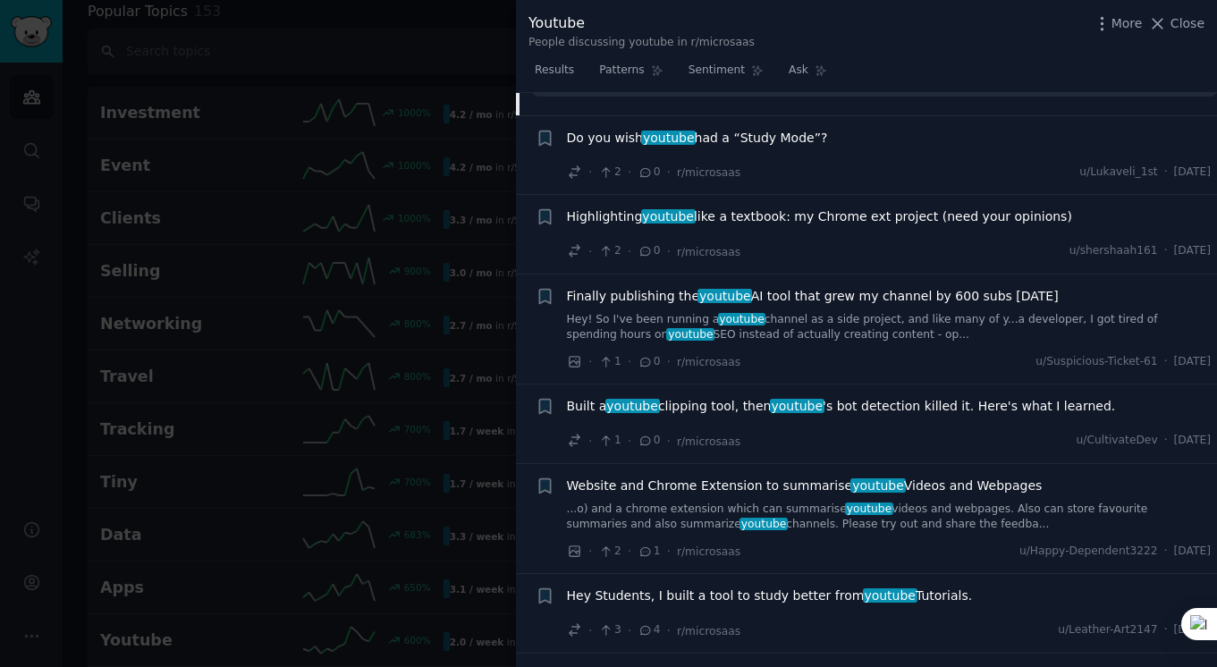
scroll to position [1632, 0]
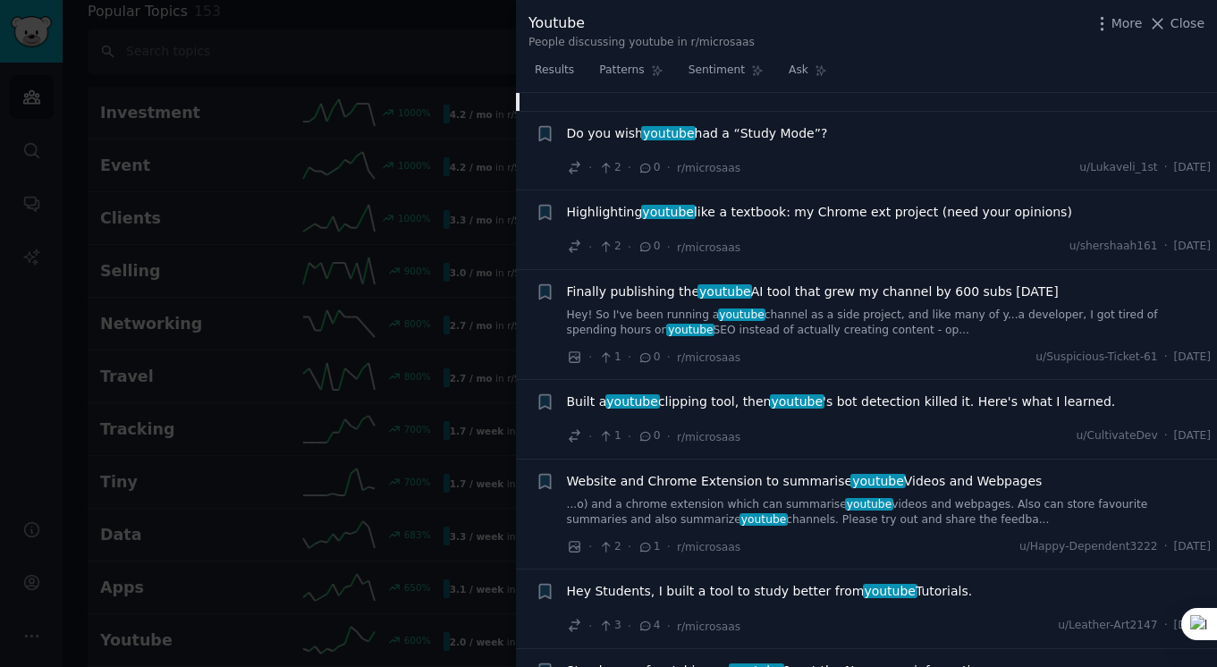
click at [782, 151] on div "Do you wish youtube had a “Study Mode”? · 2 · 0 · r/microsaas u/Lukaveli_1st · …" at bounding box center [889, 151] width 645 height 54
click at [752, 132] on span "Do you wish youtube had a “Study Mode”?" at bounding box center [697, 133] width 261 height 19
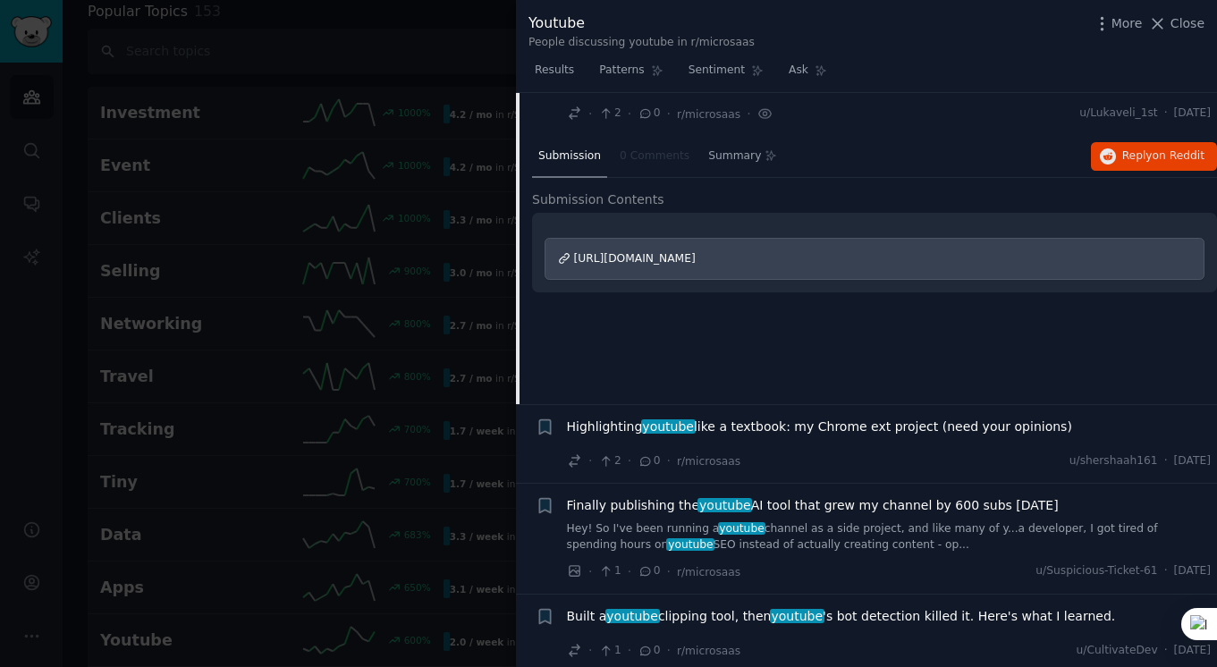
scroll to position [868, 0]
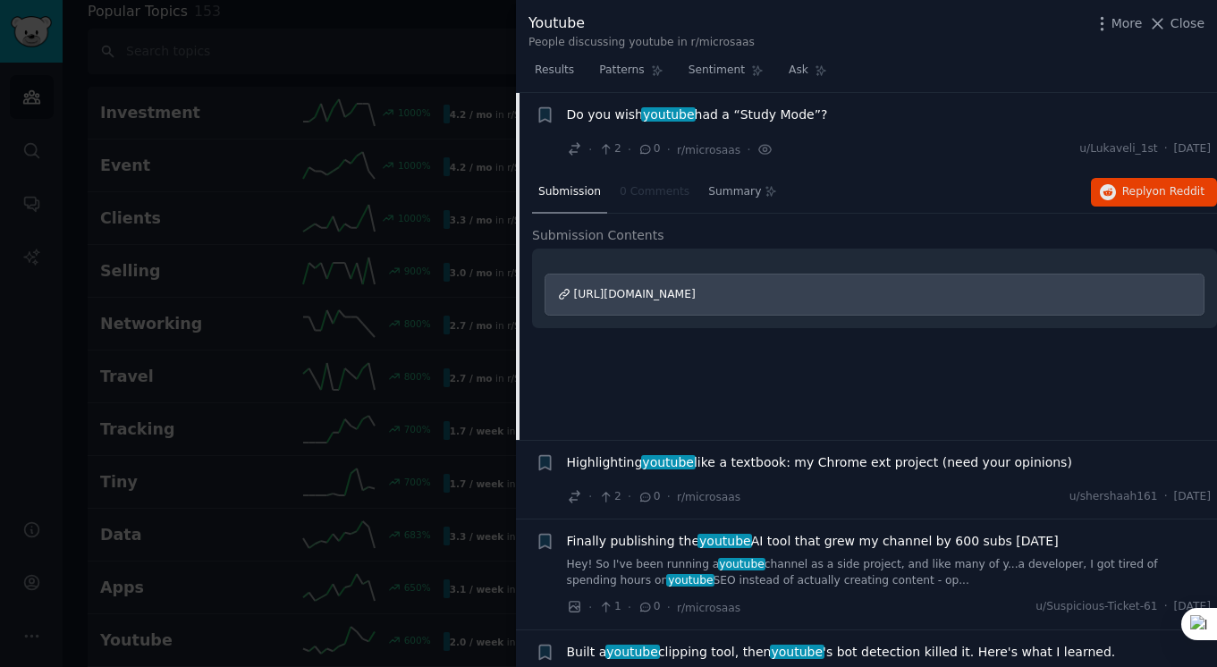
click at [696, 293] on span "[URL][DOMAIN_NAME]" at bounding box center [635, 294] width 122 height 13
